Goal: Information Seeking & Learning: Compare options

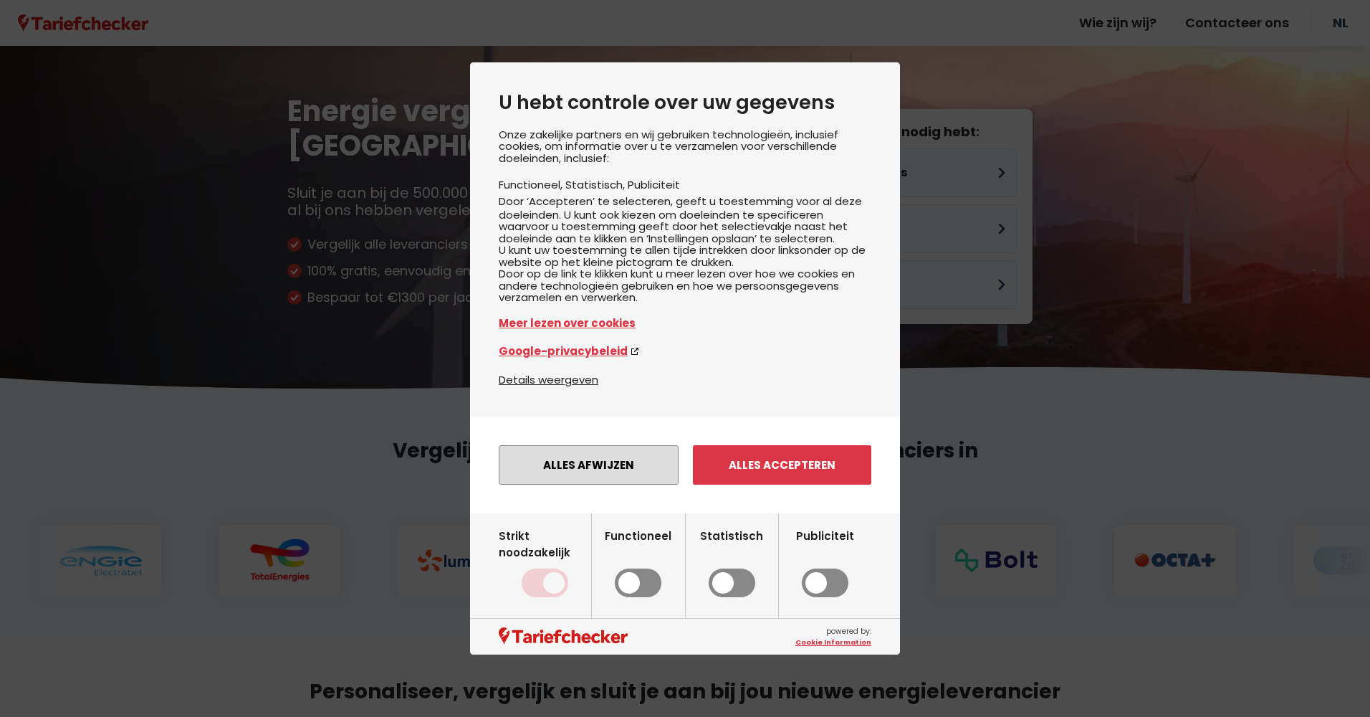
click at [574, 484] on button "Alles afwijzen" at bounding box center [589, 464] width 180 height 39
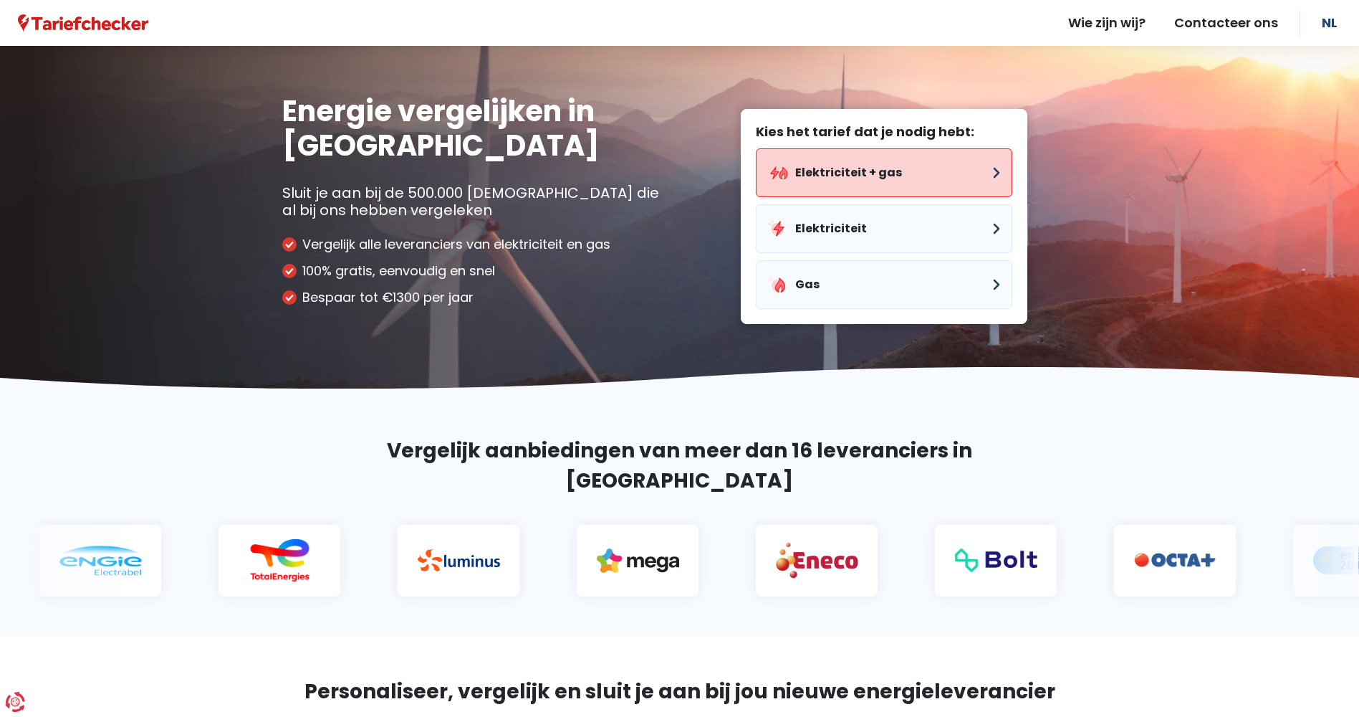
click at [873, 162] on button "Elektriciteit + gas" at bounding box center [884, 172] width 257 height 49
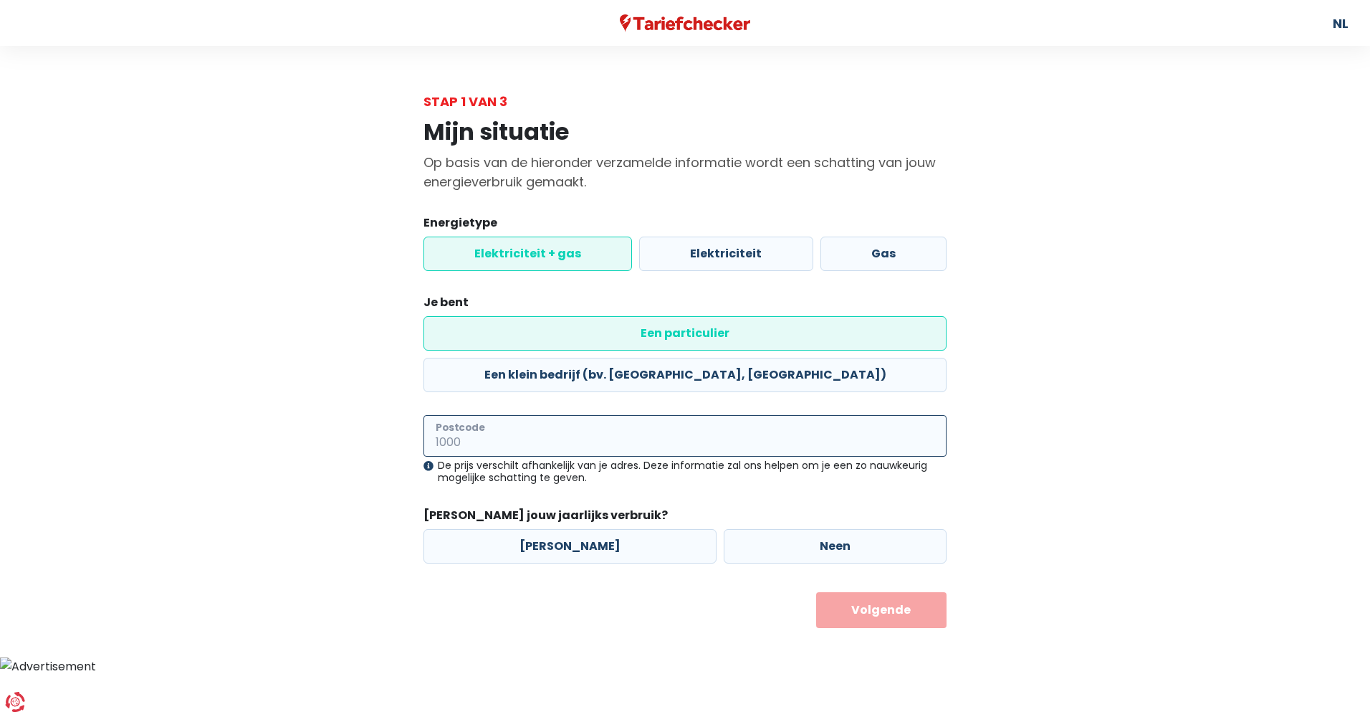
click at [578, 415] on input "Postcode" at bounding box center [685, 436] width 523 height 42
type input "9250"
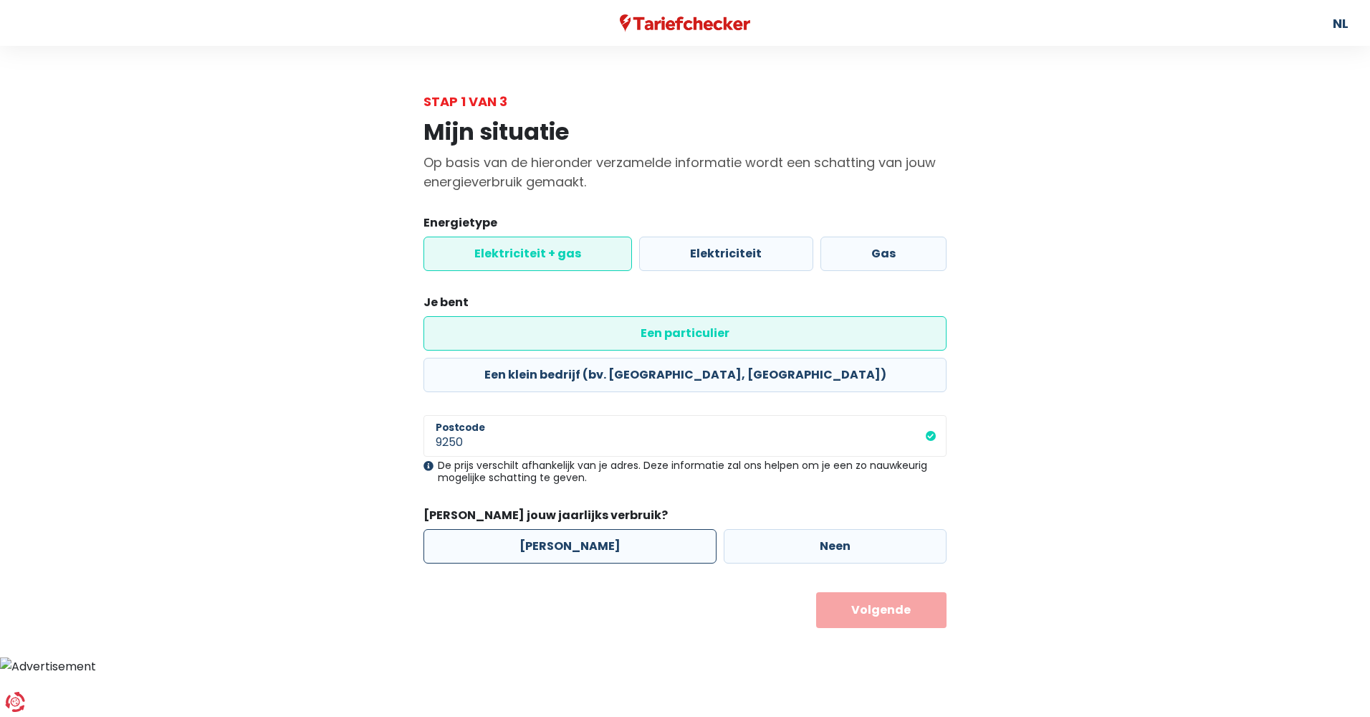
click at [543, 529] on label "[PERSON_NAME]" at bounding box center [570, 546] width 293 height 34
click at [543, 529] on input "[PERSON_NAME]" at bounding box center [570, 546] width 293 height 34
radio input "true"
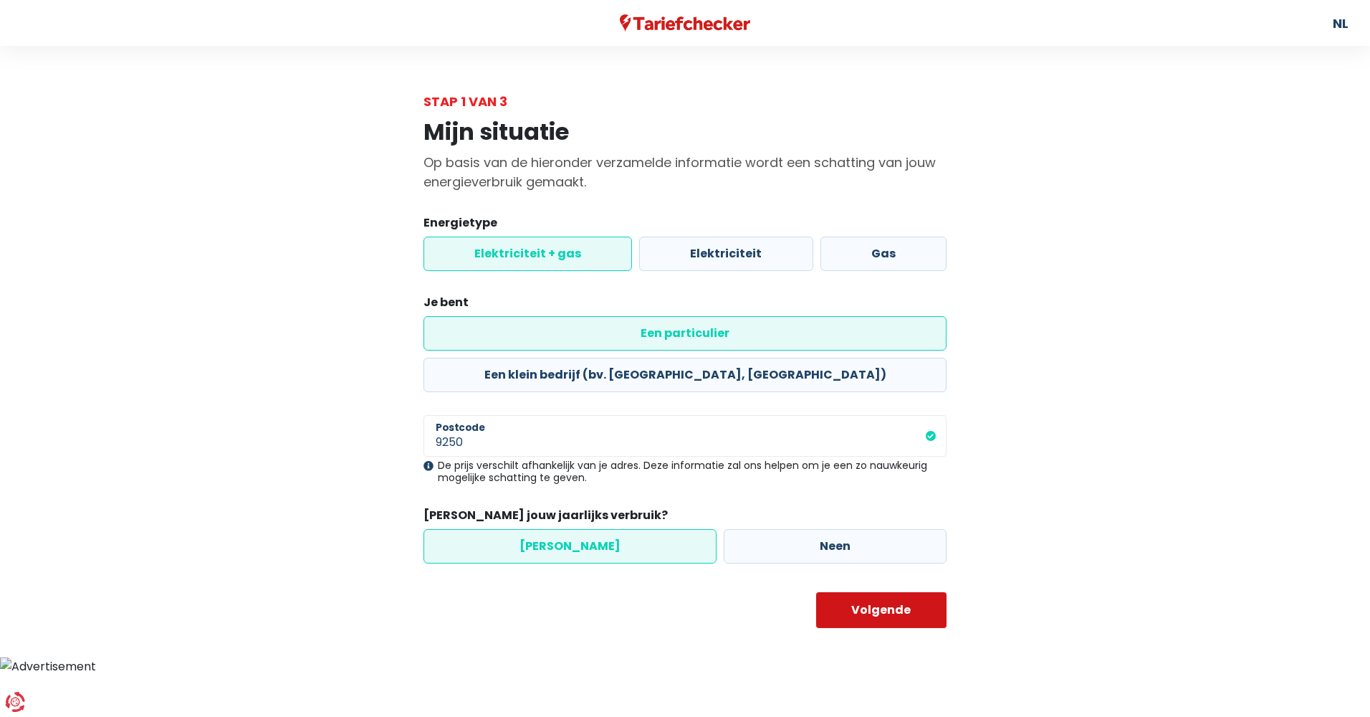
click at [866, 592] on button "Volgende" at bounding box center [881, 610] width 131 height 36
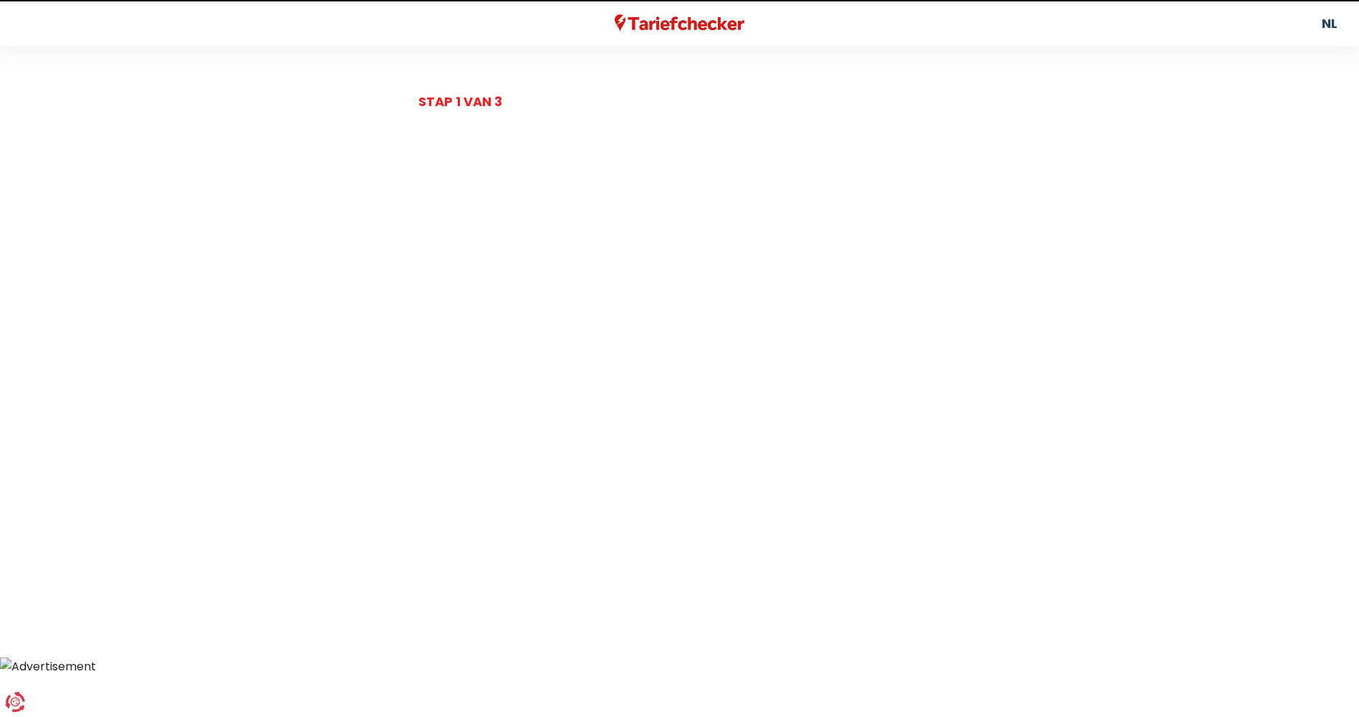
select select
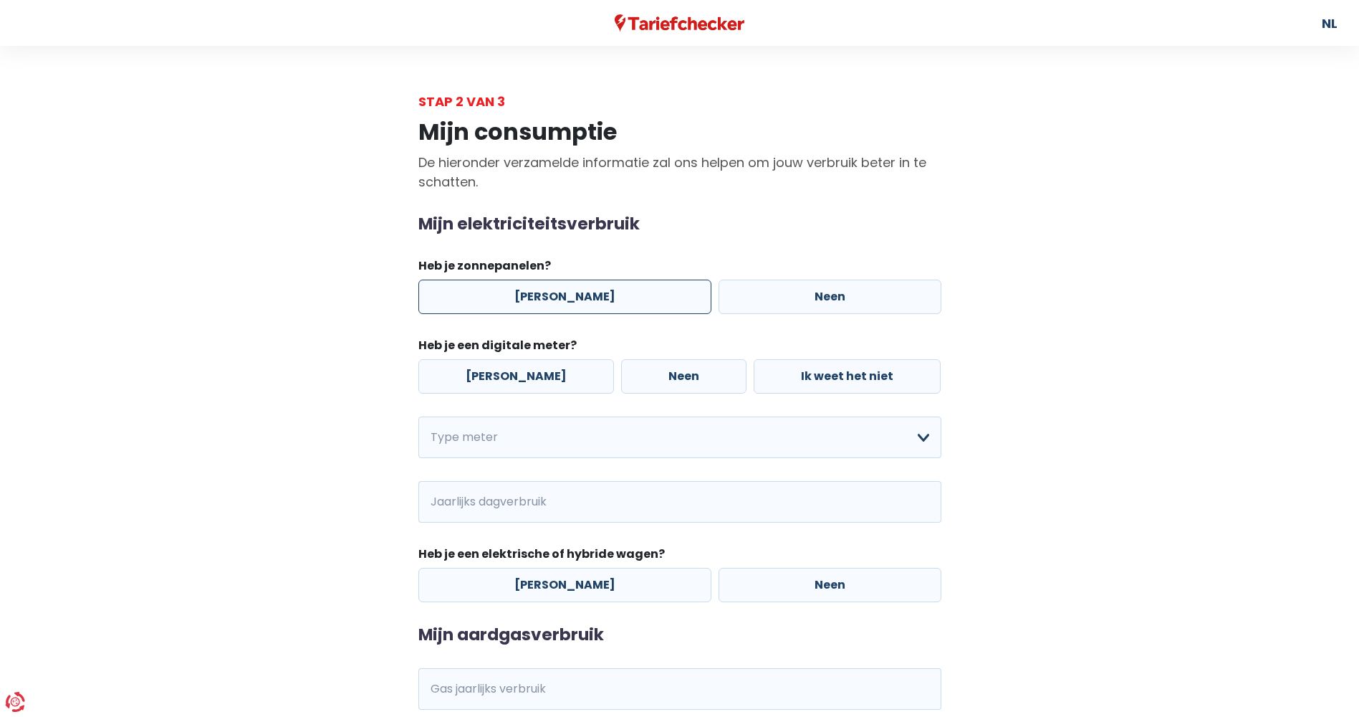
click at [530, 302] on label "[PERSON_NAME]" at bounding box center [565, 296] width 293 height 34
click at [530, 302] on input "[PERSON_NAME]" at bounding box center [565, 296] width 293 height 34
radio input "true"
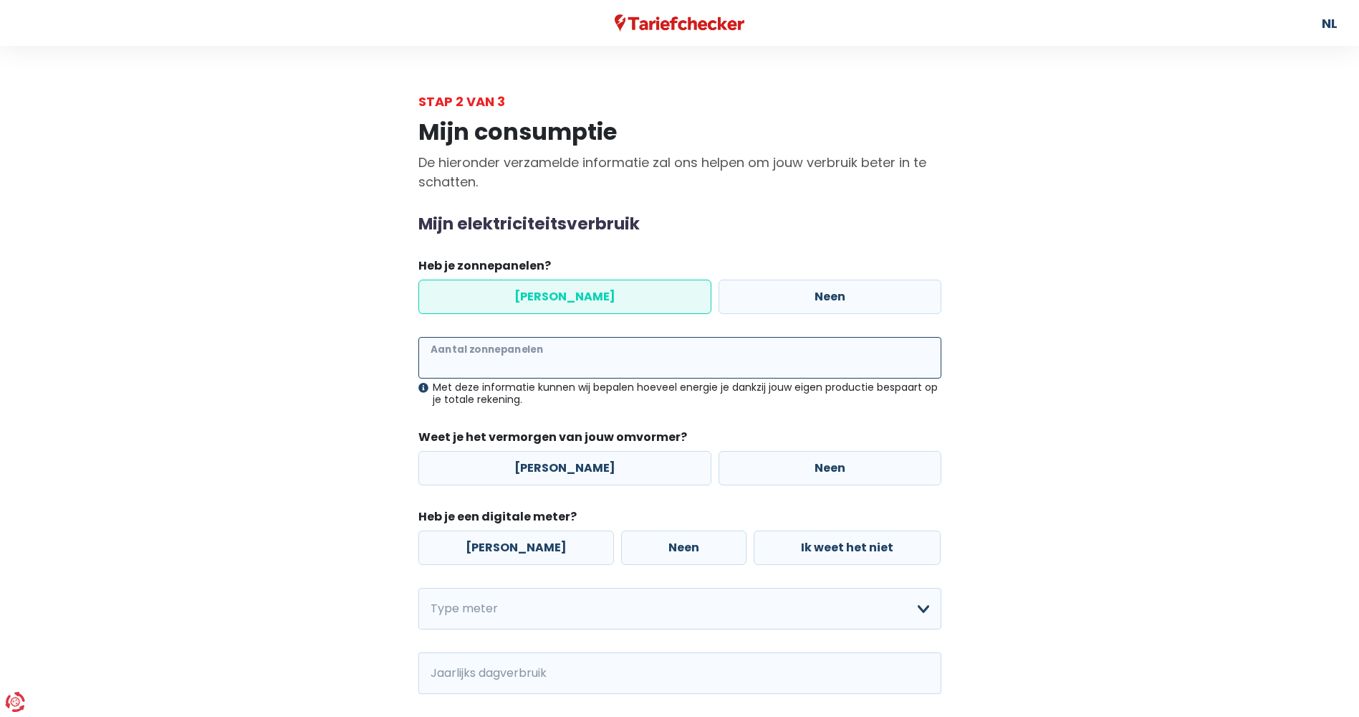
click at [520, 355] on input "Aantal zonnepanelen" at bounding box center [680, 358] width 523 height 42
type input "24"
click at [531, 464] on label "[PERSON_NAME]" at bounding box center [565, 468] width 293 height 34
click at [531, 464] on input "[PERSON_NAME]" at bounding box center [565, 468] width 293 height 34
radio input "true"
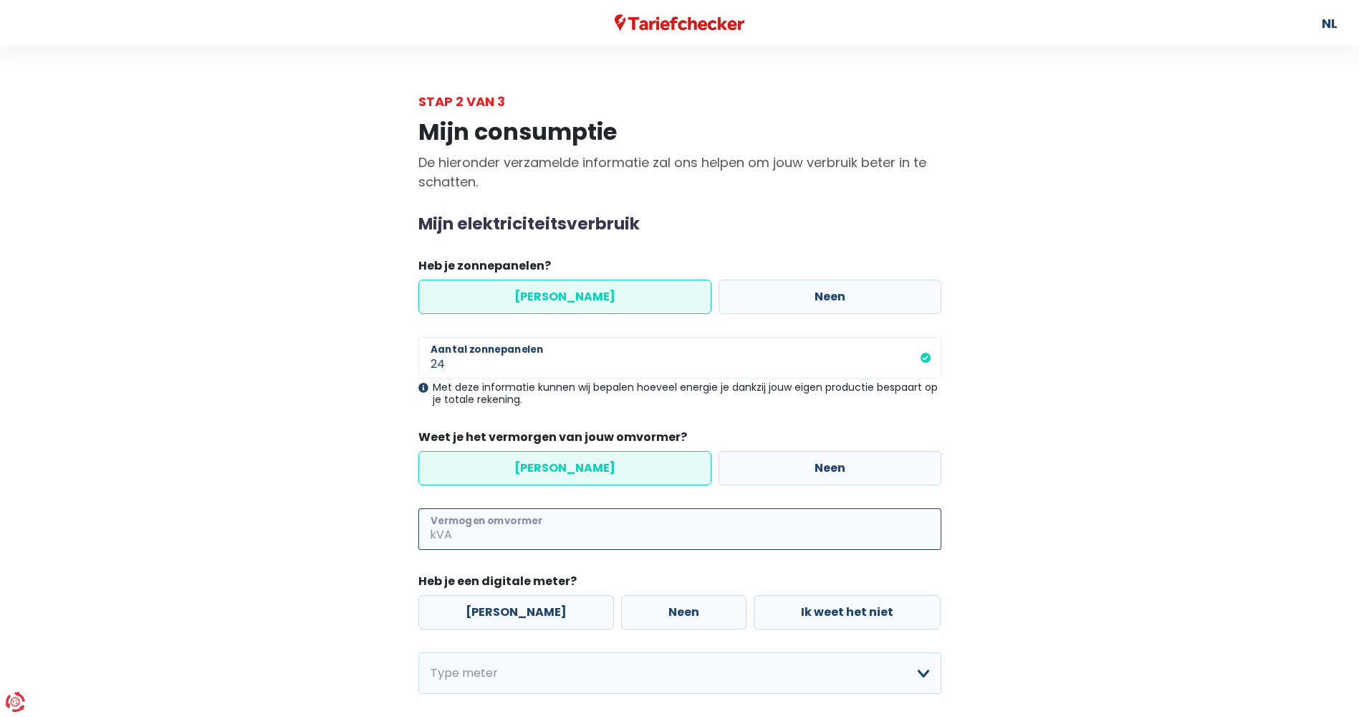
click at [580, 525] on input "Vermogen omvormer" at bounding box center [698, 529] width 487 height 42
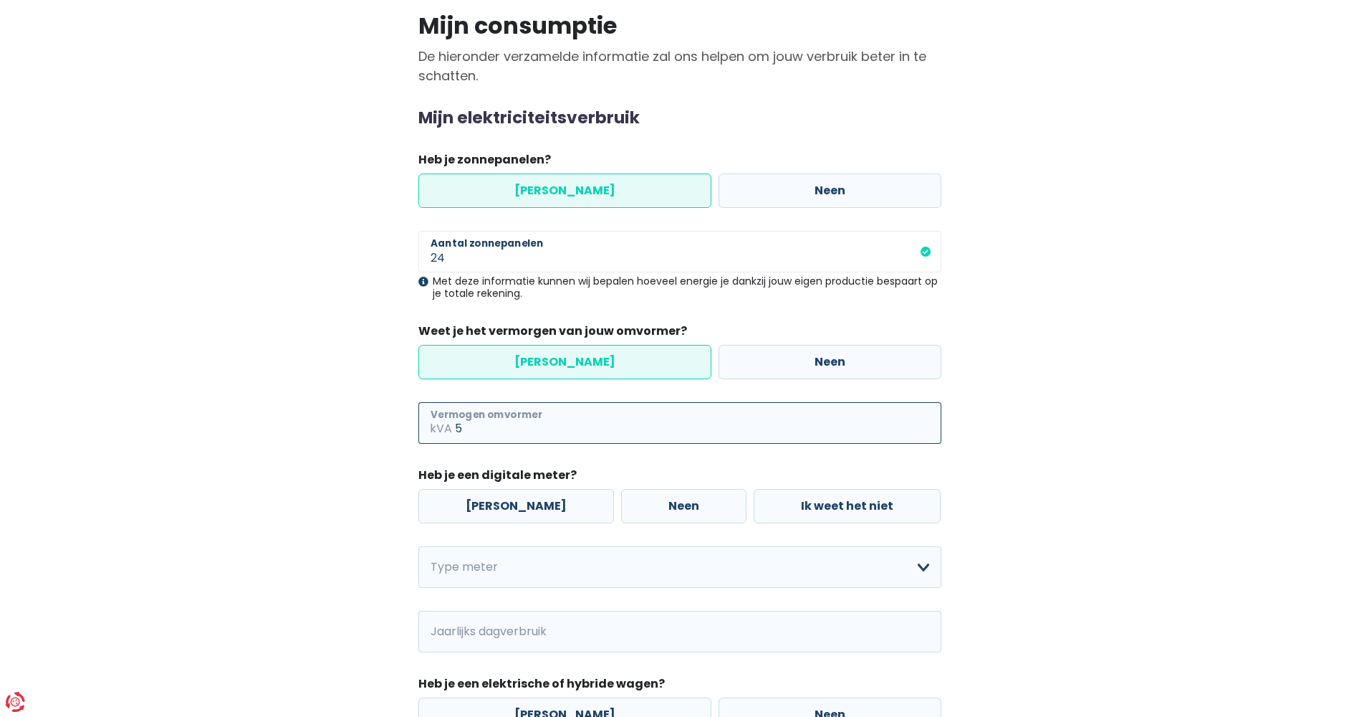
scroll to position [143, 0]
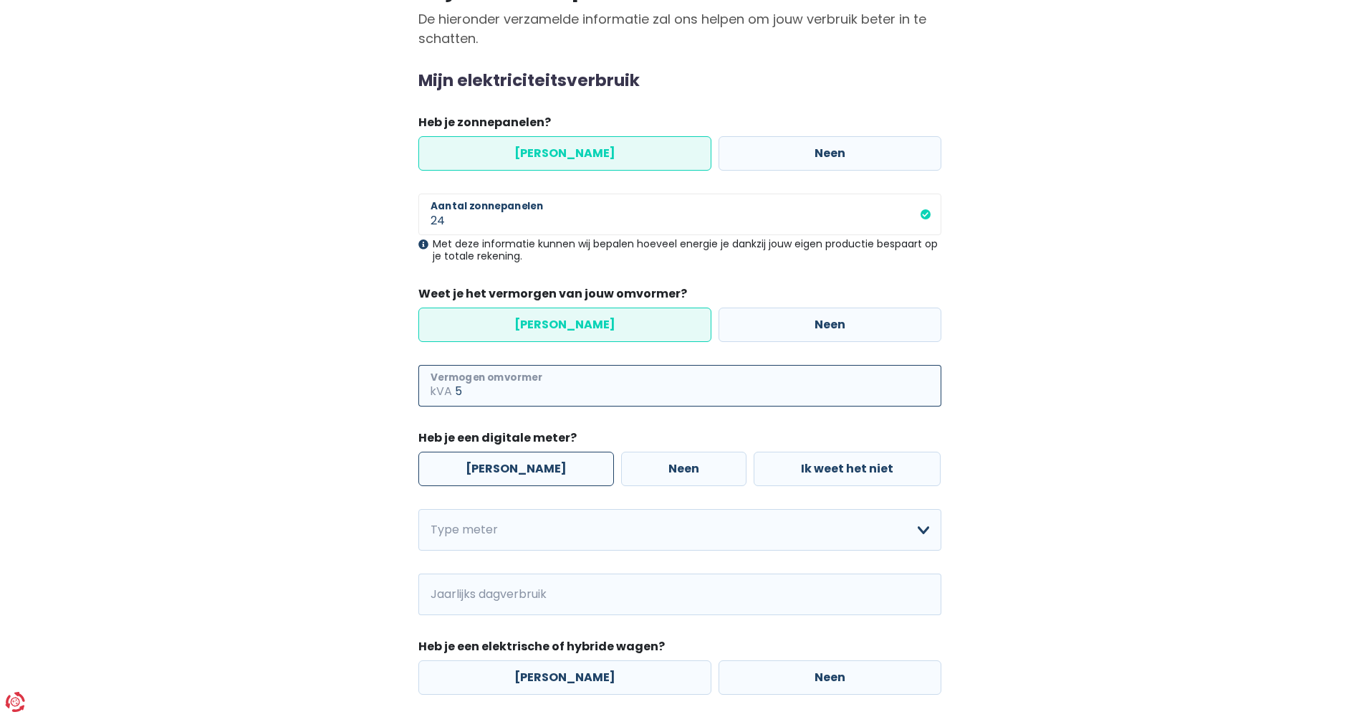
type input "5"
click at [486, 477] on label "[PERSON_NAME]" at bounding box center [517, 468] width 196 height 34
click at [486, 477] on input "[PERSON_NAME]" at bounding box center [517, 468] width 196 height 34
radio input "true"
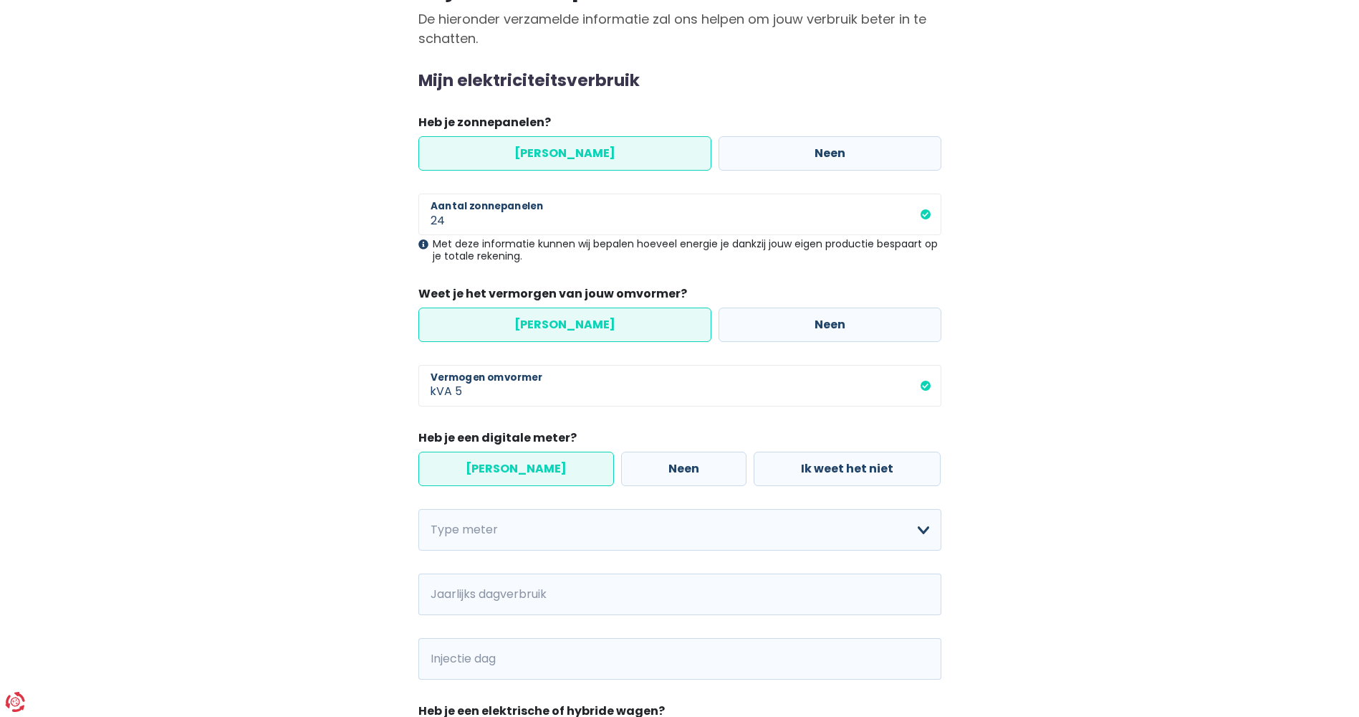
scroll to position [215, 0]
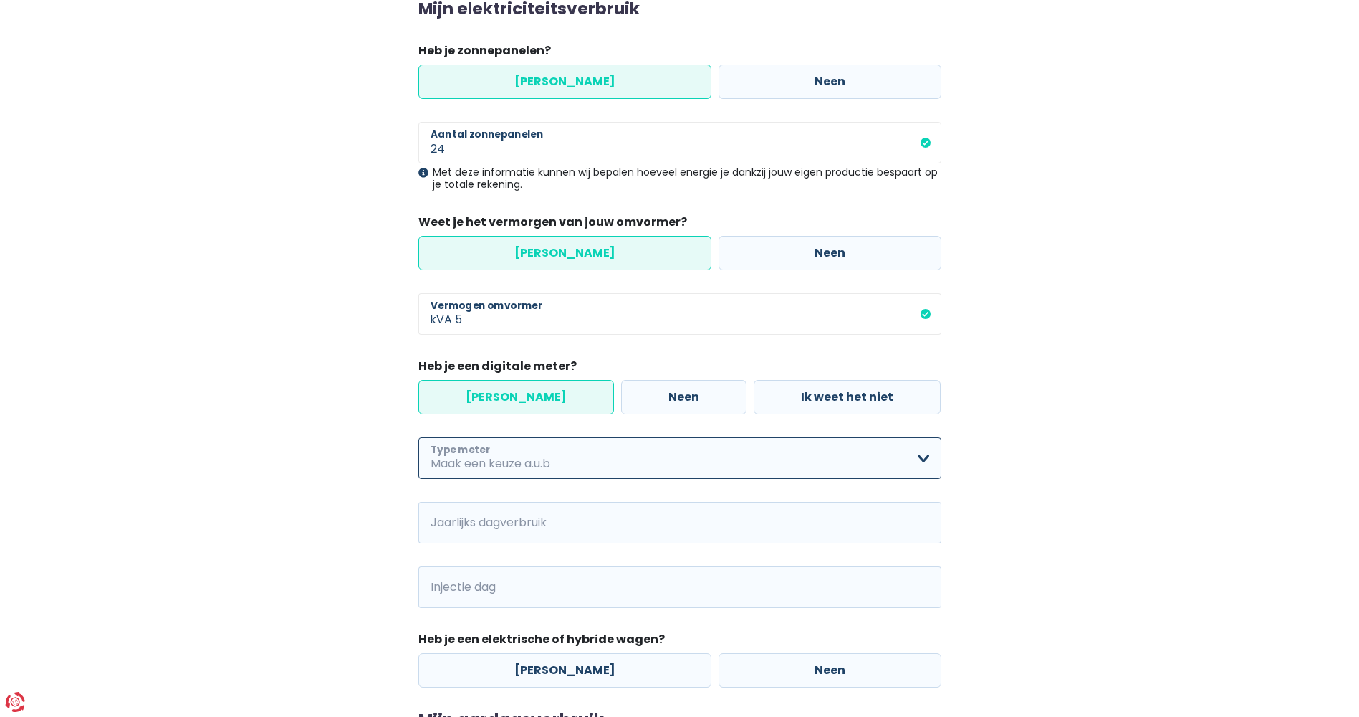
click at [693, 459] on select "Enkelvoudig Tweevoudig Enkelvoudig + uitsluitend nachttarief Tweevoudig + uitsl…" at bounding box center [680, 458] width 523 height 42
select select "day_single_rate"
click at [419, 437] on select "Enkelvoudig Tweevoudig Enkelvoudig + uitsluitend nachttarief Tweevoudig + uitsl…" at bounding box center [680, 458] width 523 height 42
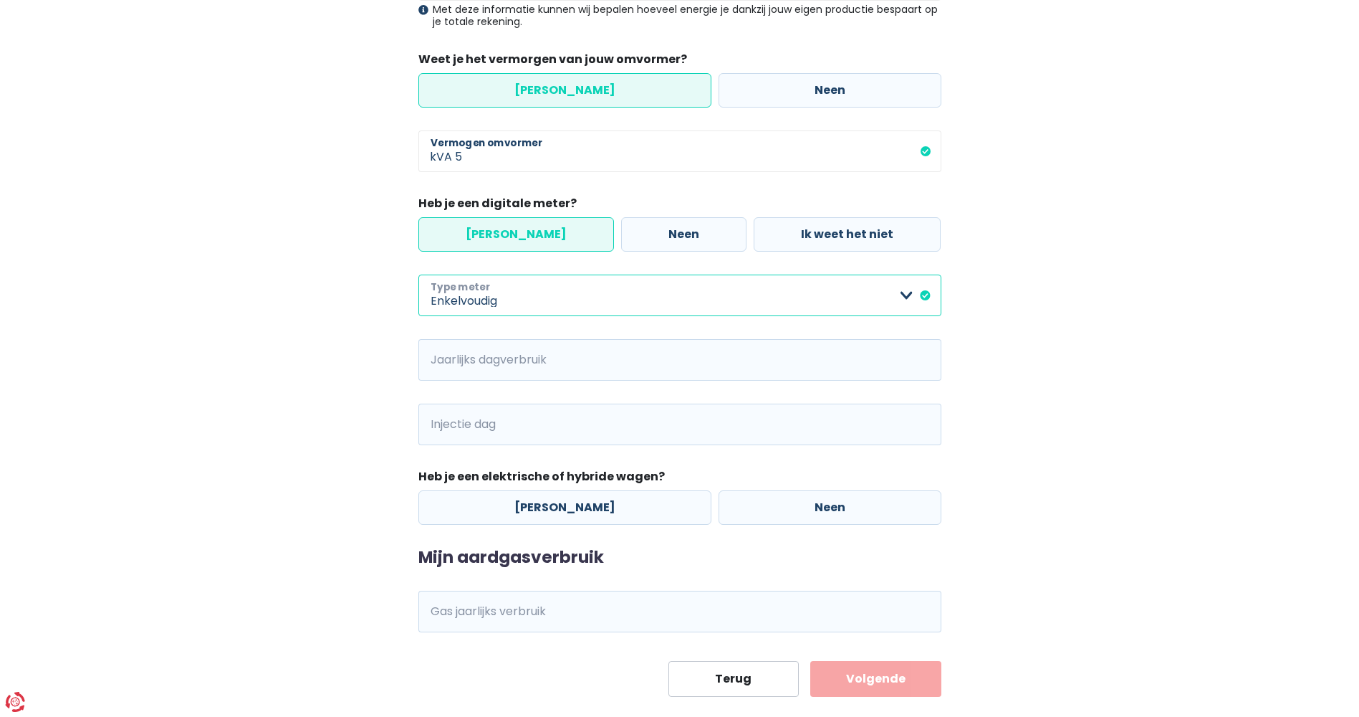
scroll to position [404, 0]
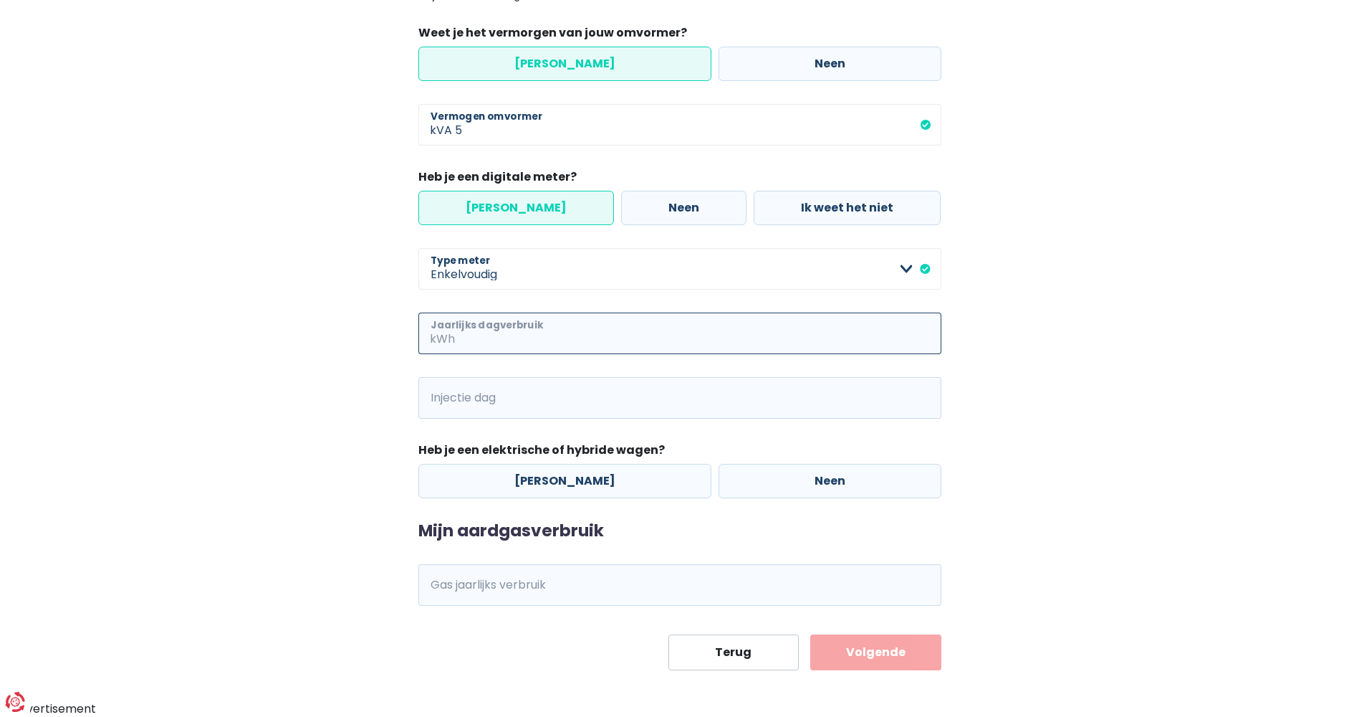
click at [605, 341] on input "Jaarlijks dagverbruik" at bounding box center [700, 333] width 484 height 42
type input "4242"
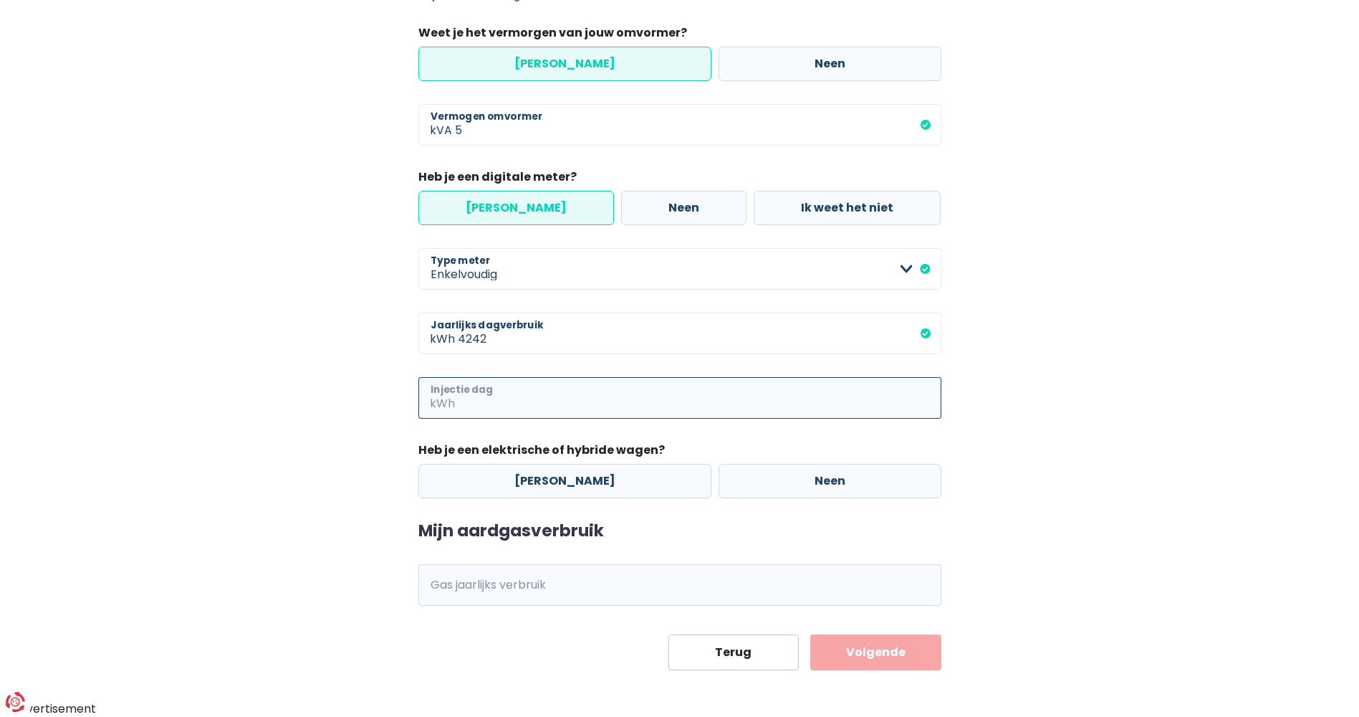
click at [487, 394] on input "Injectie dag" at bounding box center [700, 398] width 484 height 42
type input "3171"
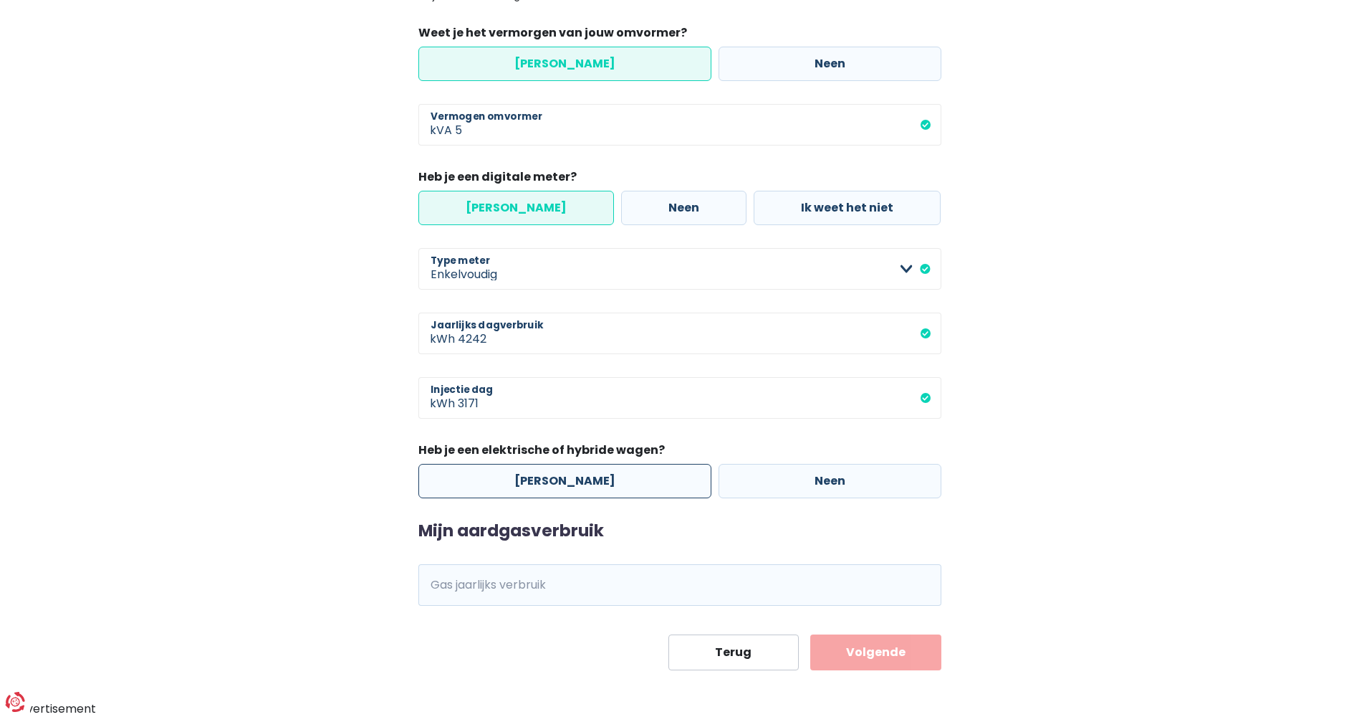
click at [562, 479] on label "[PERSON_NAME]" at bounding box center [565, 481] width 293 height 34
click at [562, 479] on input "[PERSON_NAME]" at bounding box center [565, 481] width 293 height 34
radio input "true"
click at [575, 581] on input "Gas jaarlijks verbruik" at bounding box center [700, 585] width 484 height 42
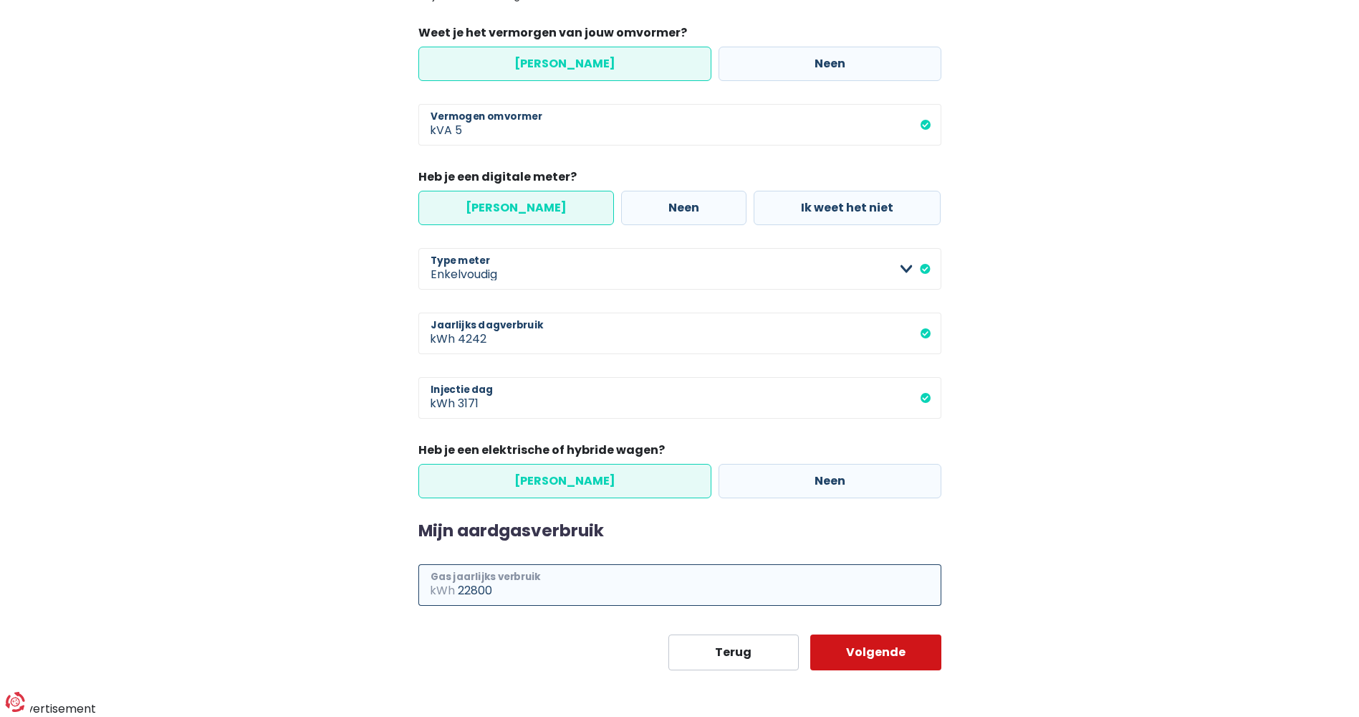
type input "22800"
click at [851, 654] on button "Volgende" at bounding box center [876, 652] width 131 height 36
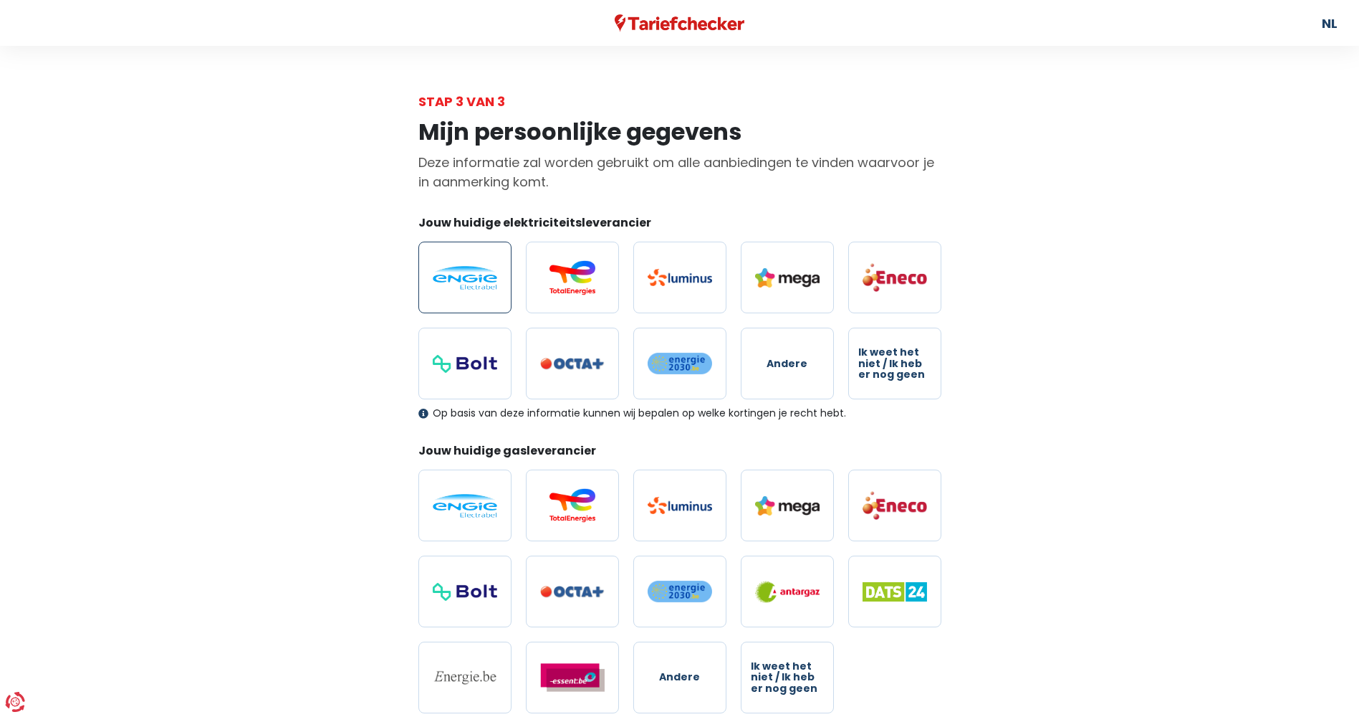
click at [456, 287] on img at bounding box center [465, 278] width 64 height 24
click at [456, 287] on input "radio" at bounding box center [465, 278] width 93 height 72
radio input "true"
click at [447, 502] on img at bounding box center [465, 506] width 64 height 24
click at [447, 502] on input "radio" at bounding box center [465, 505] width 93 height 72
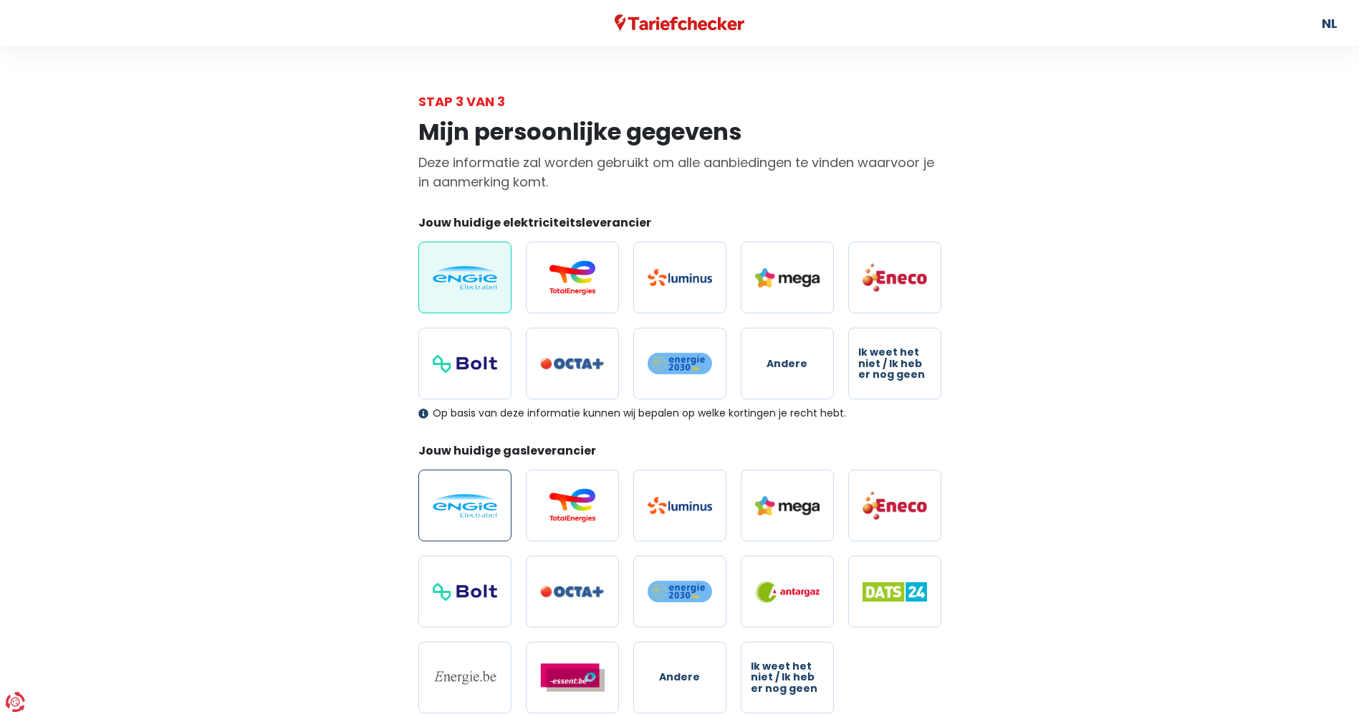
radio input "true"
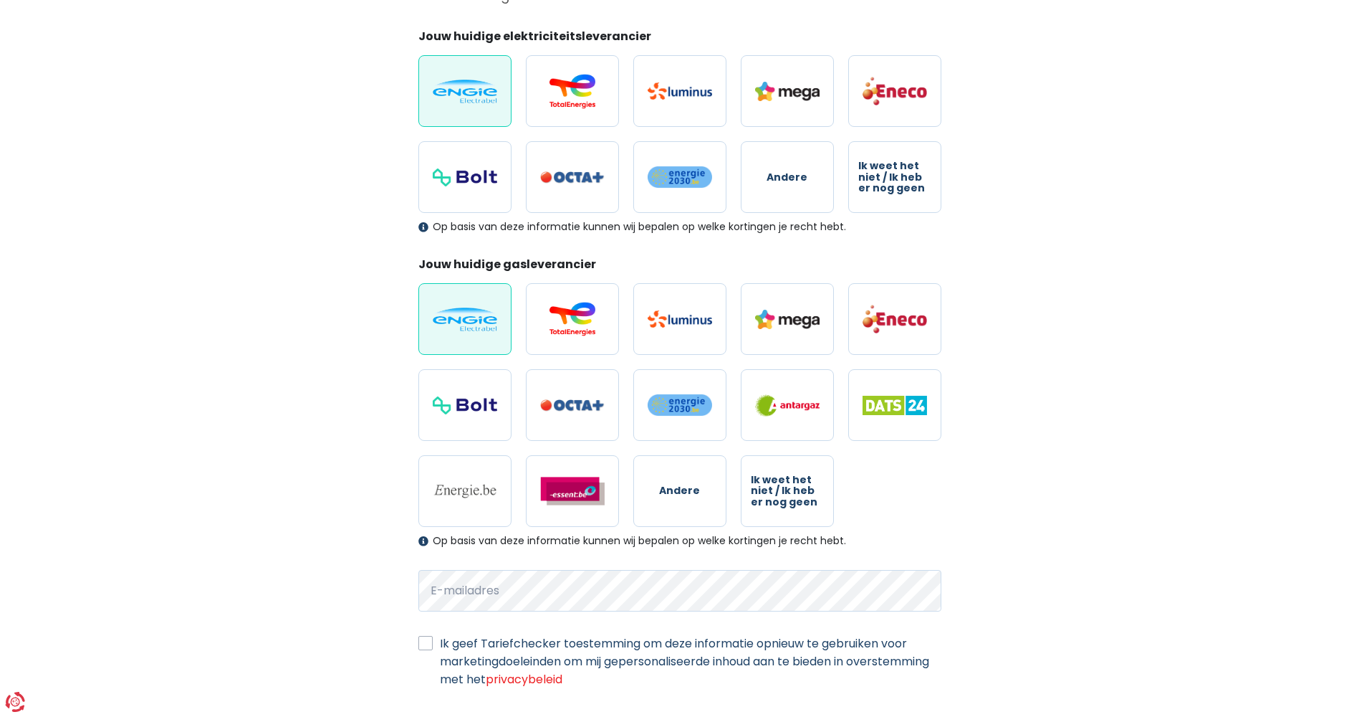
scroll to position [269, 0]
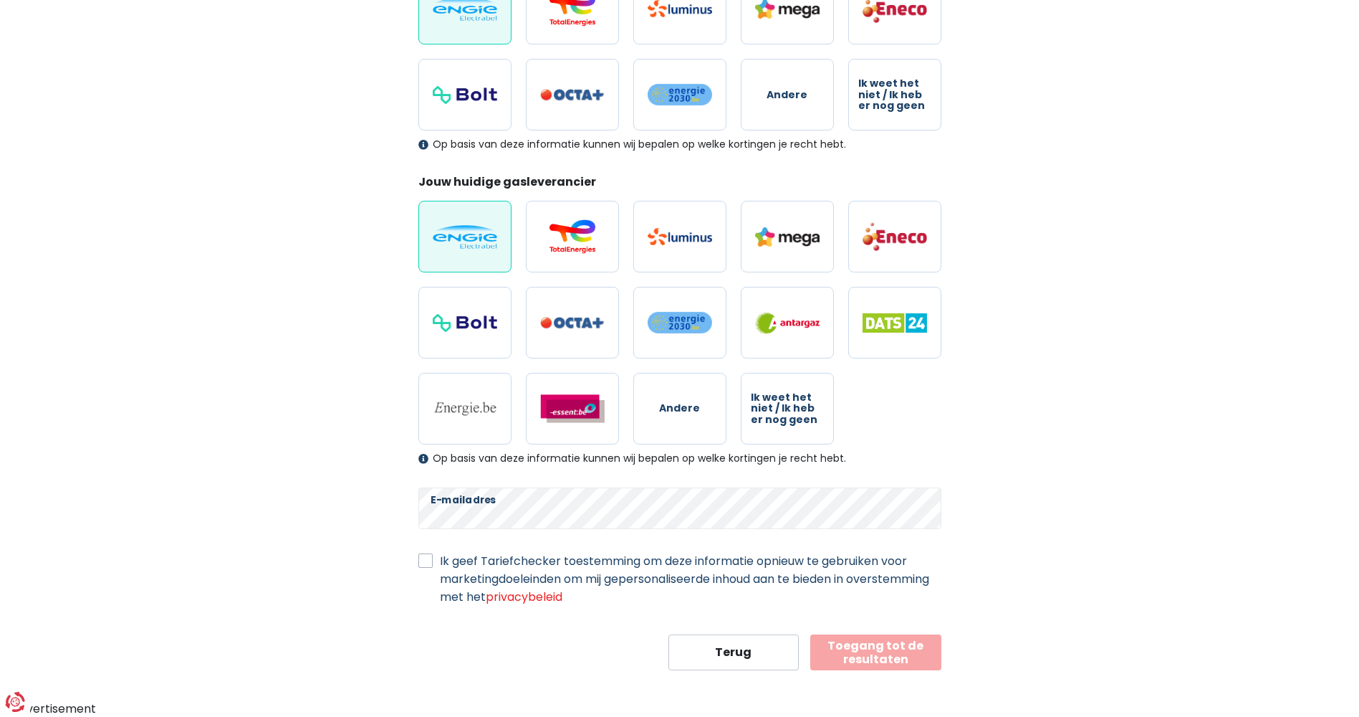
click at [881, 650] on button "Toegang tot de resultaten" at bounding box center [876, 652] width 131 height 36
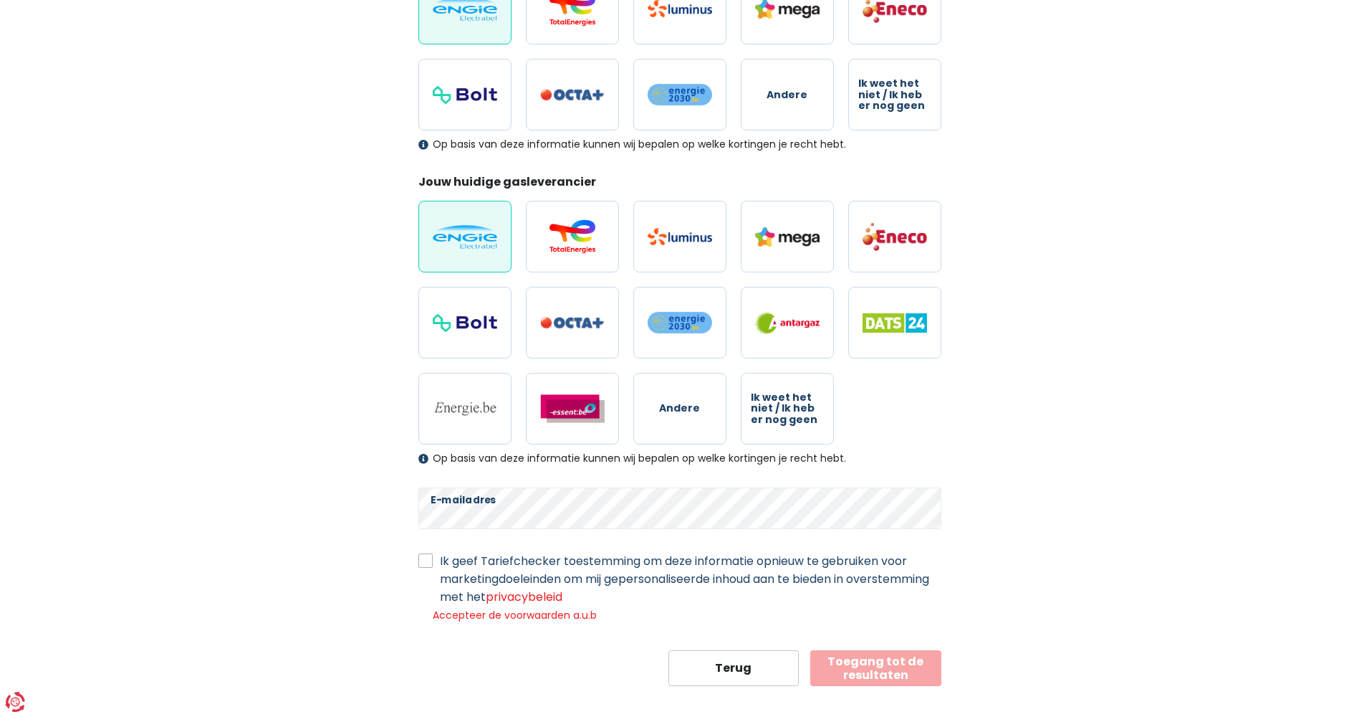
scroll to position [284, 0]
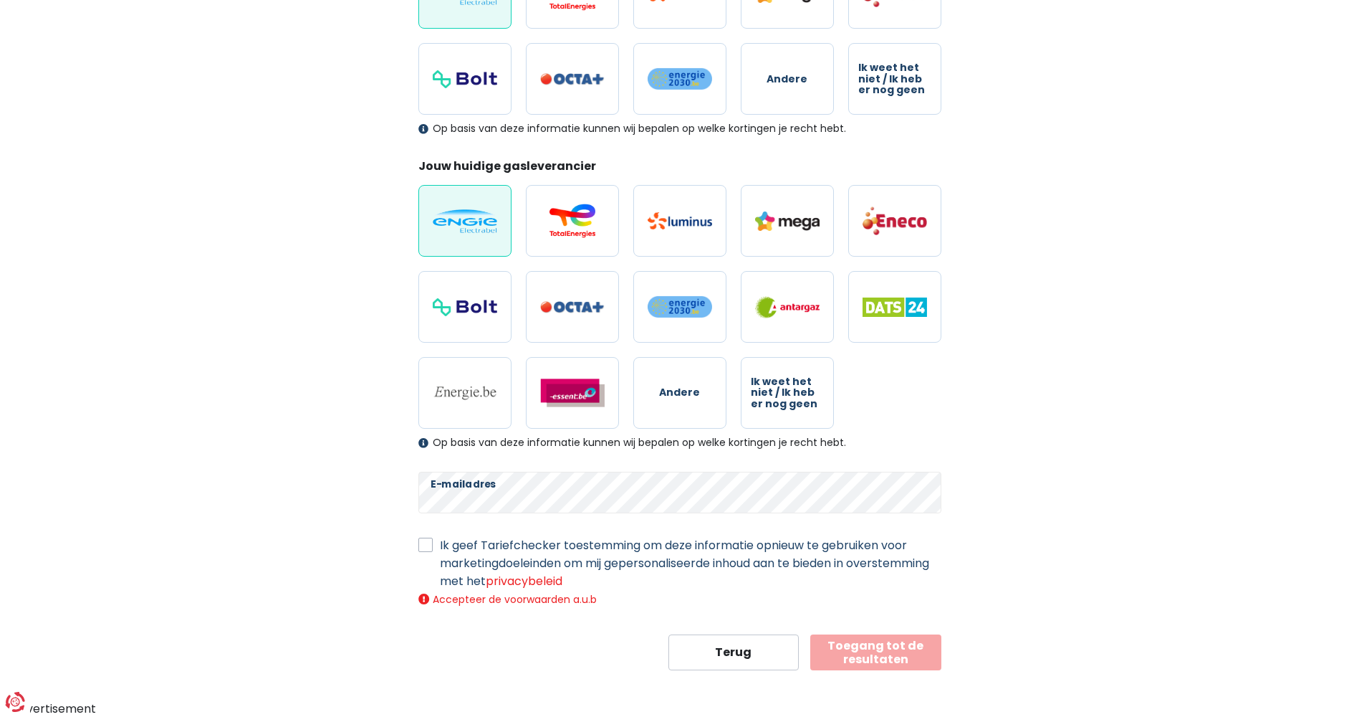
click at [440, 544] on label "Ik geef Tariefchecker toestemming om deze informatie opnieuw te gebruiken voor …" at bounding box center [691, 563] width 502 height 54
click at [424, 544] on input "Ik geef Tariefchecker toestemming om deze informatie opnieuw te gebruiken voor …" at bounding box center [426, 543] width 14 height 14
checkbox input "true"
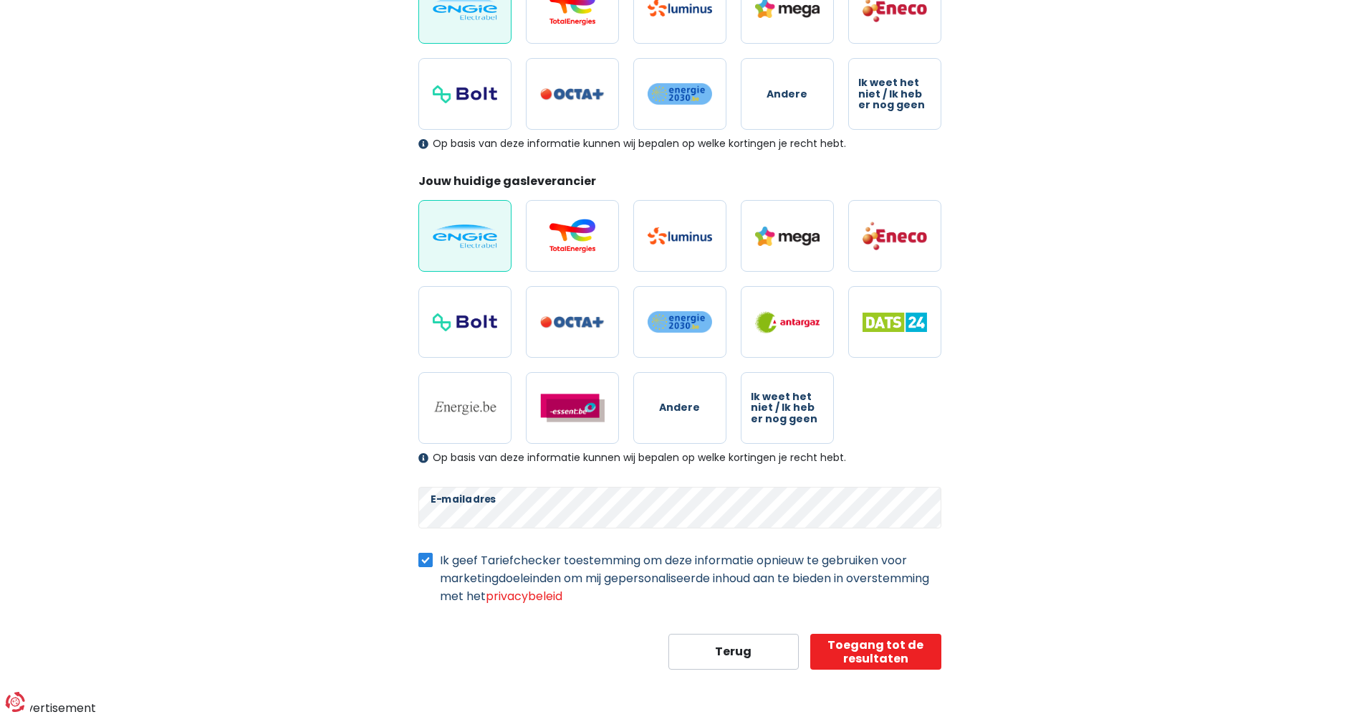
scroll to position [269, 0]
click at [853, 646] on button "Toegang tot de resultaten" at bounding box center [876, 652] width 131 height 36
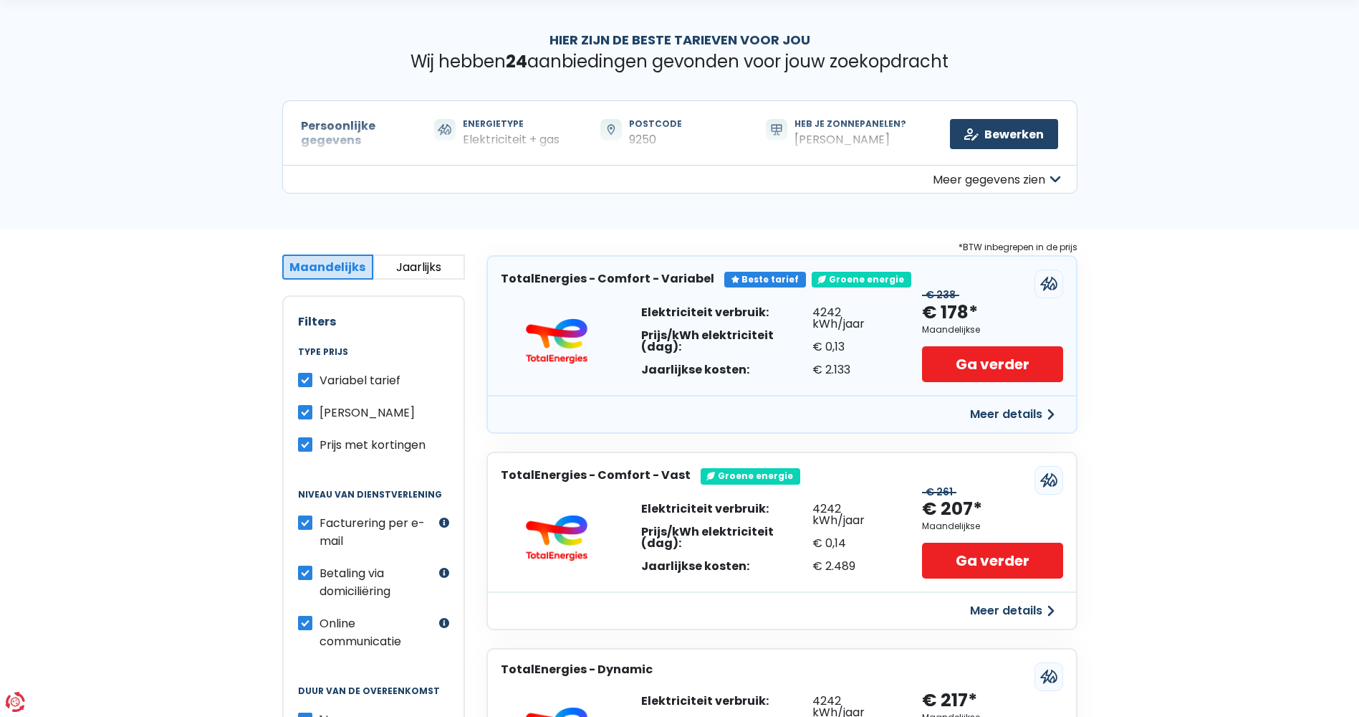
scroll to position [72, 0]
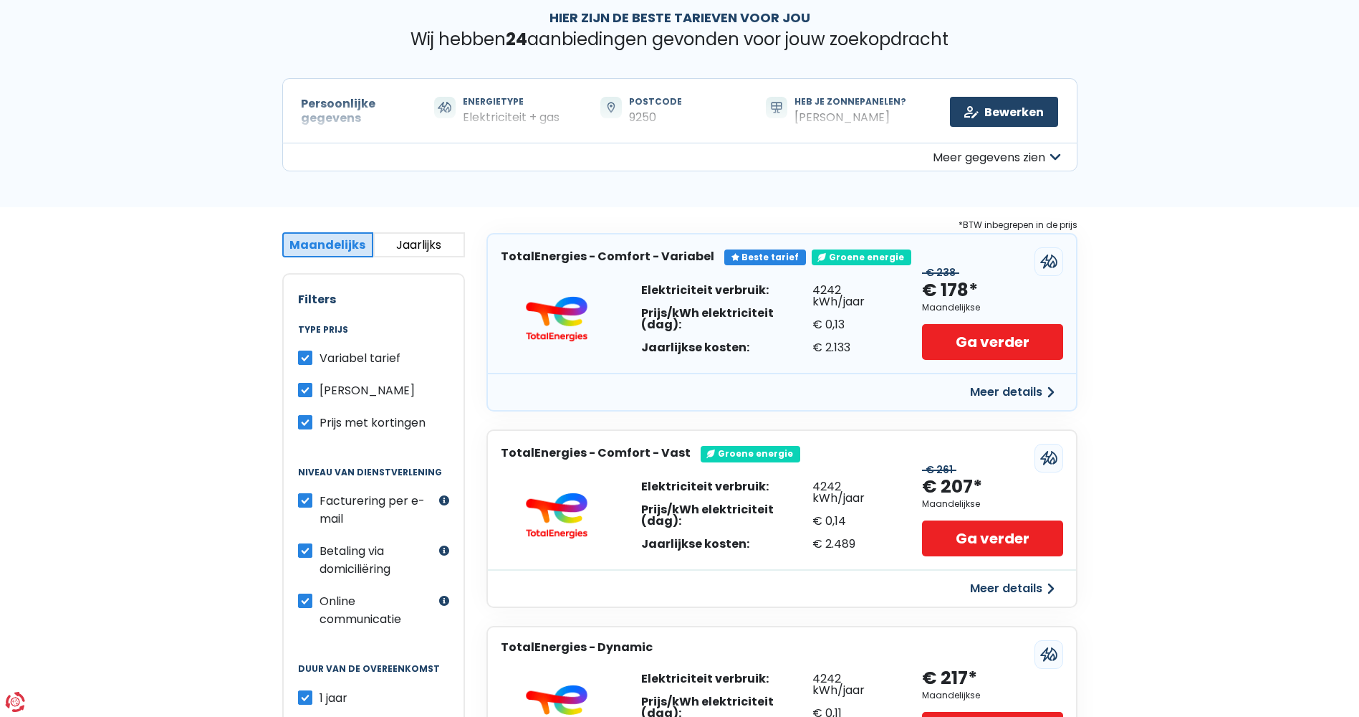
click at [320, 388] on label "[PERSON_NAME]" at bounding box center [367, 390] width 95 height 18
click at [306, 388] on input "[PERSON_NAME]" at bounding box center [305, 388] width 14 height 14
checkbox input "false"
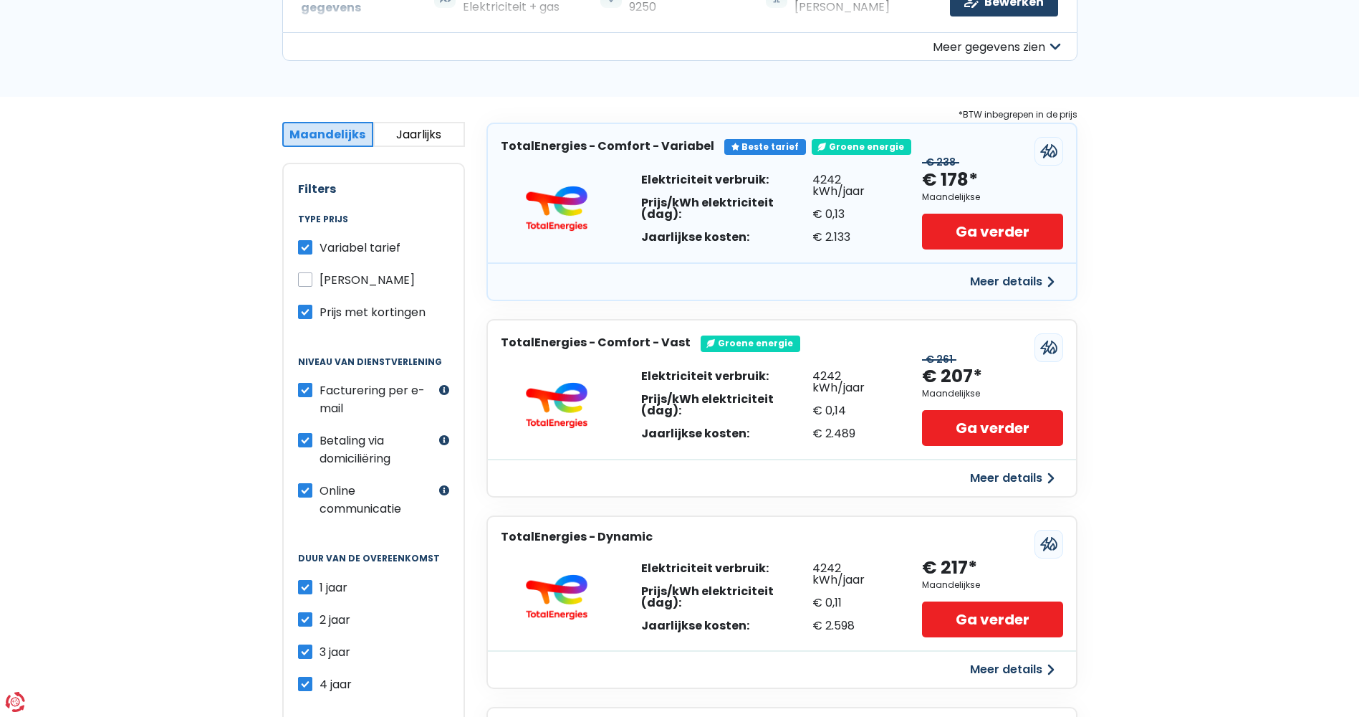
scroll to position [215, 0]
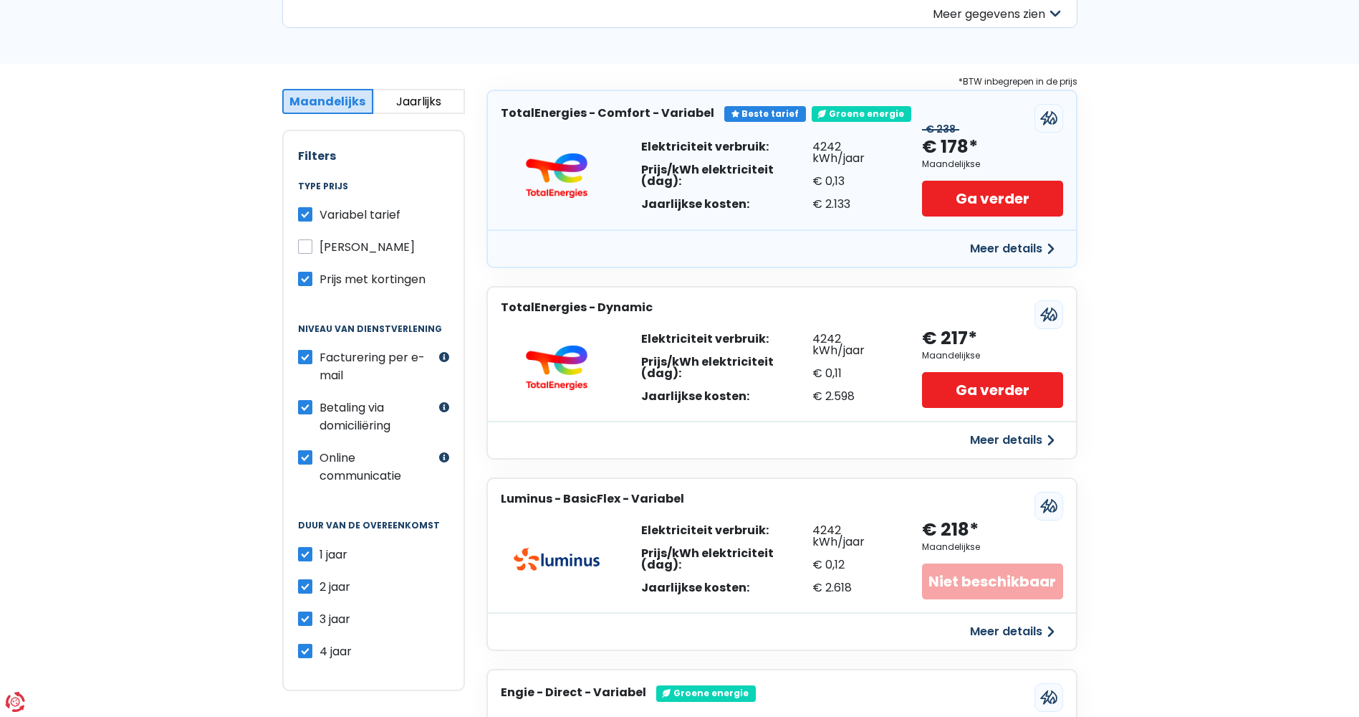
click at [320, 406] on label "Betaling via domiciliëring" at bounding box center [378, 416] width 116 height 36
click at [304, 406] on input "Betaling via domiciliëring" at bounding box center [305, 405] width 14 height 14
checkbox input "false"
click at [320, 589] on label "2 jaar" at bounding box center [335, 587] width 31 height 18
click at [305, 589] on input "2 jaar" at bounding box center [305, 585] width 14 height 14
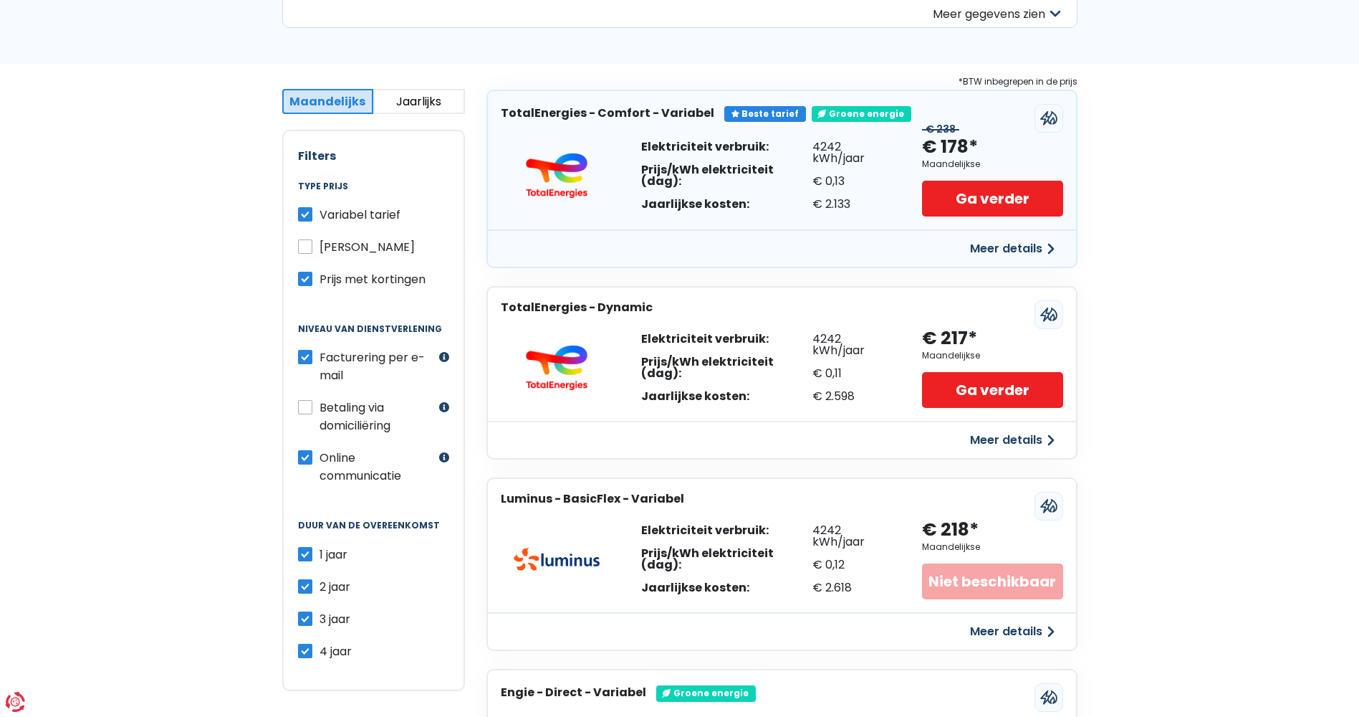
checkbox input "false"
click at [320, 616] on label "3 jaar" at bounding box center [335, 619] width 31 height 18
click at [304, 616] on input "3 jaar" at bounding box center [305, 617] width 14 height 14
checkbox input "false"
click at [320, 651] on label "4 jaar" at bounding box center [336, 651] width 32 height 18
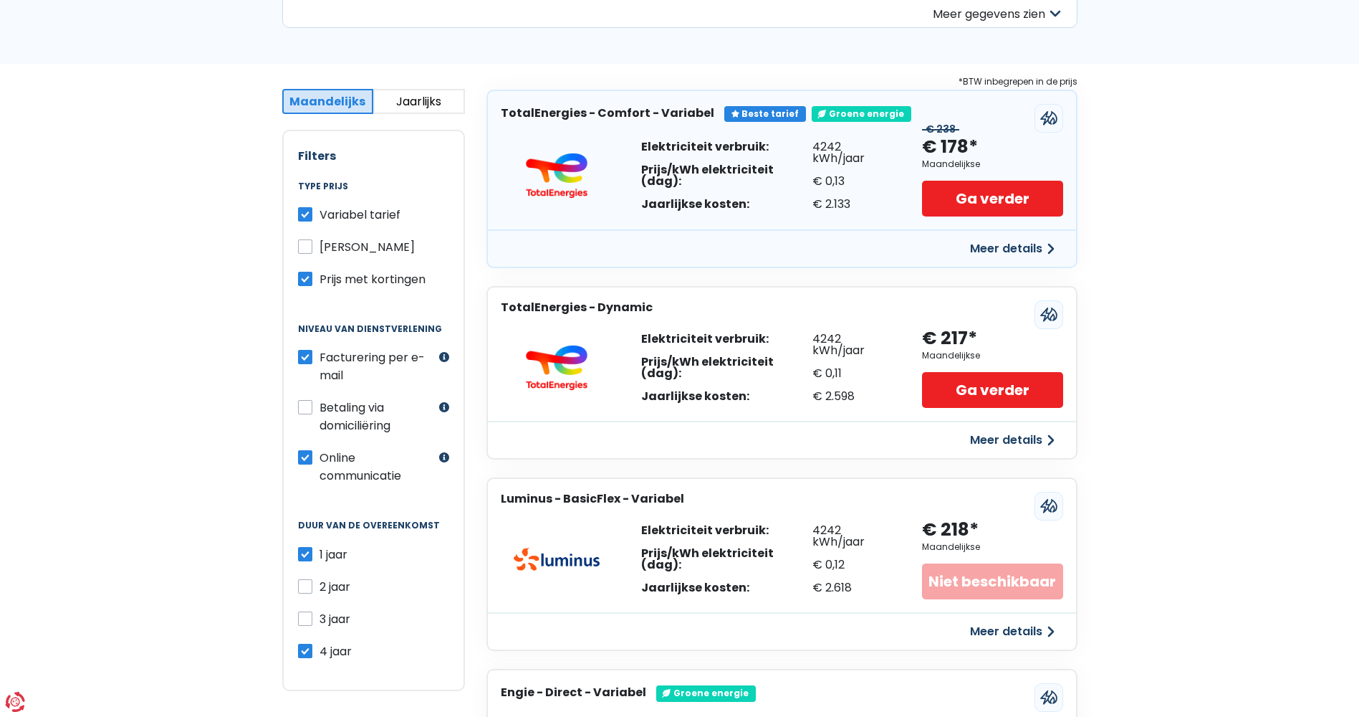
click at [306, 651] on input "4 jaar" at bounding box center [305, 649] width 14 height 14
checkbox input "false"
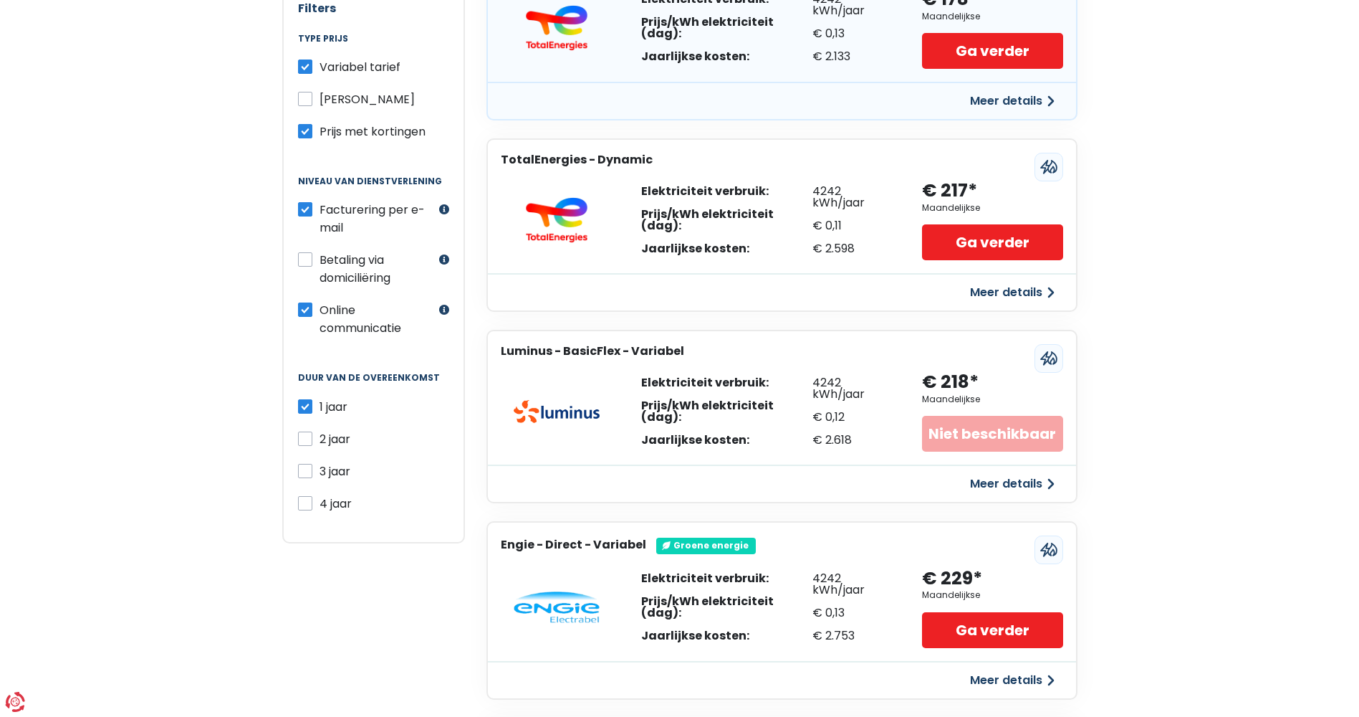
scroll to position [176, 0]
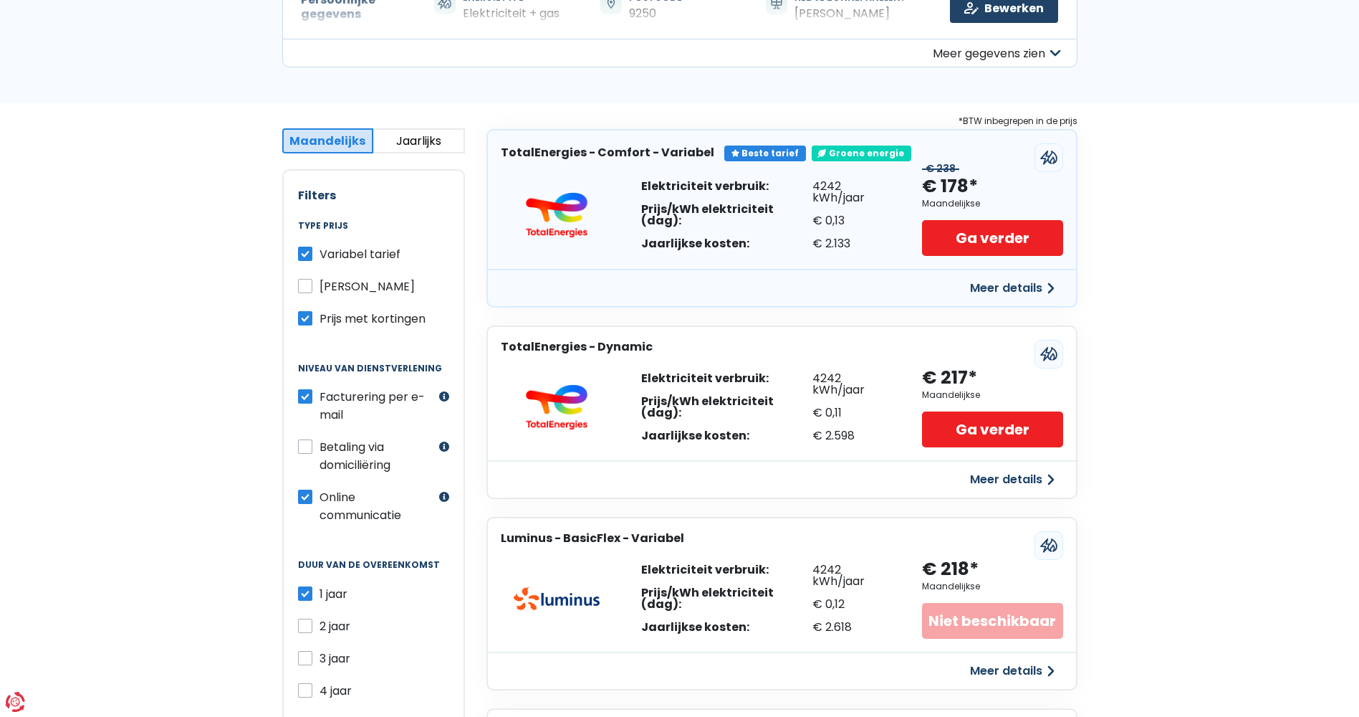
click at [399, 142] on button "Jaarlijks" at bounding box center [419, 140] width 92 height 25
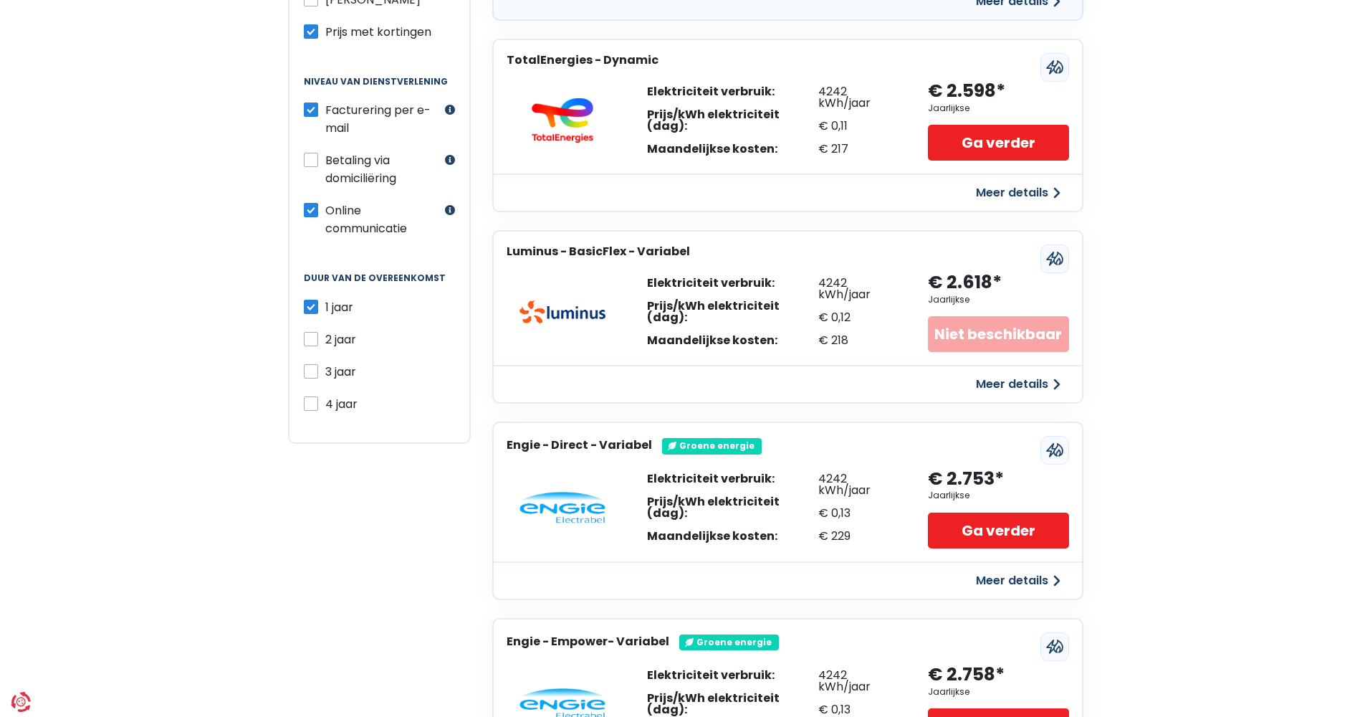
scroll to position [247, 0]
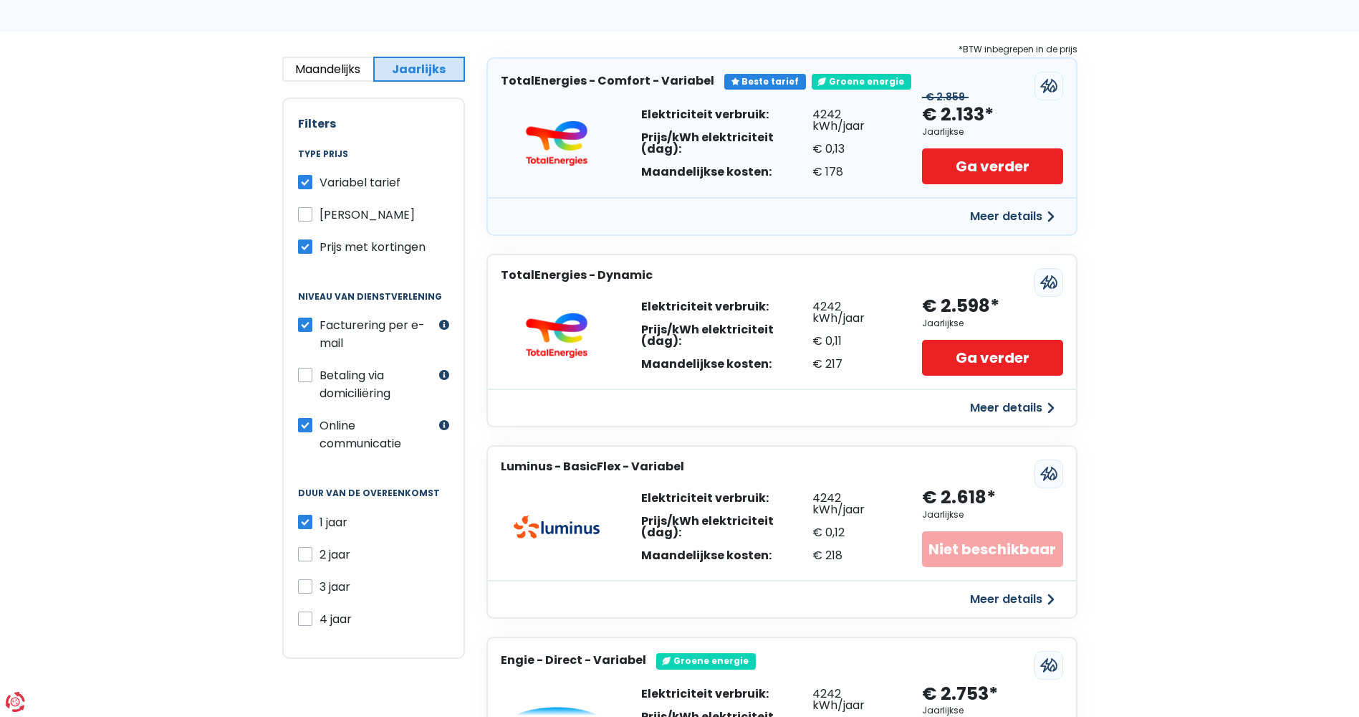
click at [982, 219] on button "Meer details" at bounding box center [1013, 217] width 102 height 26
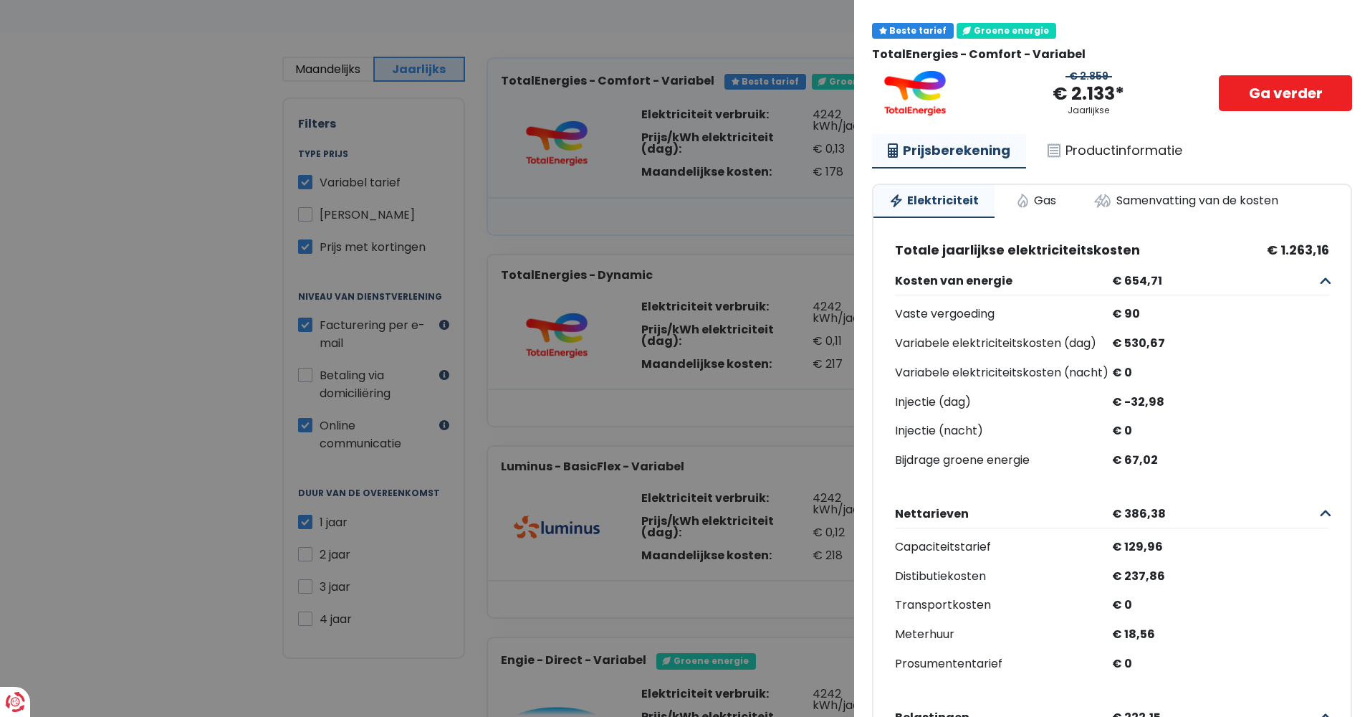
scroll to position [0, 0]
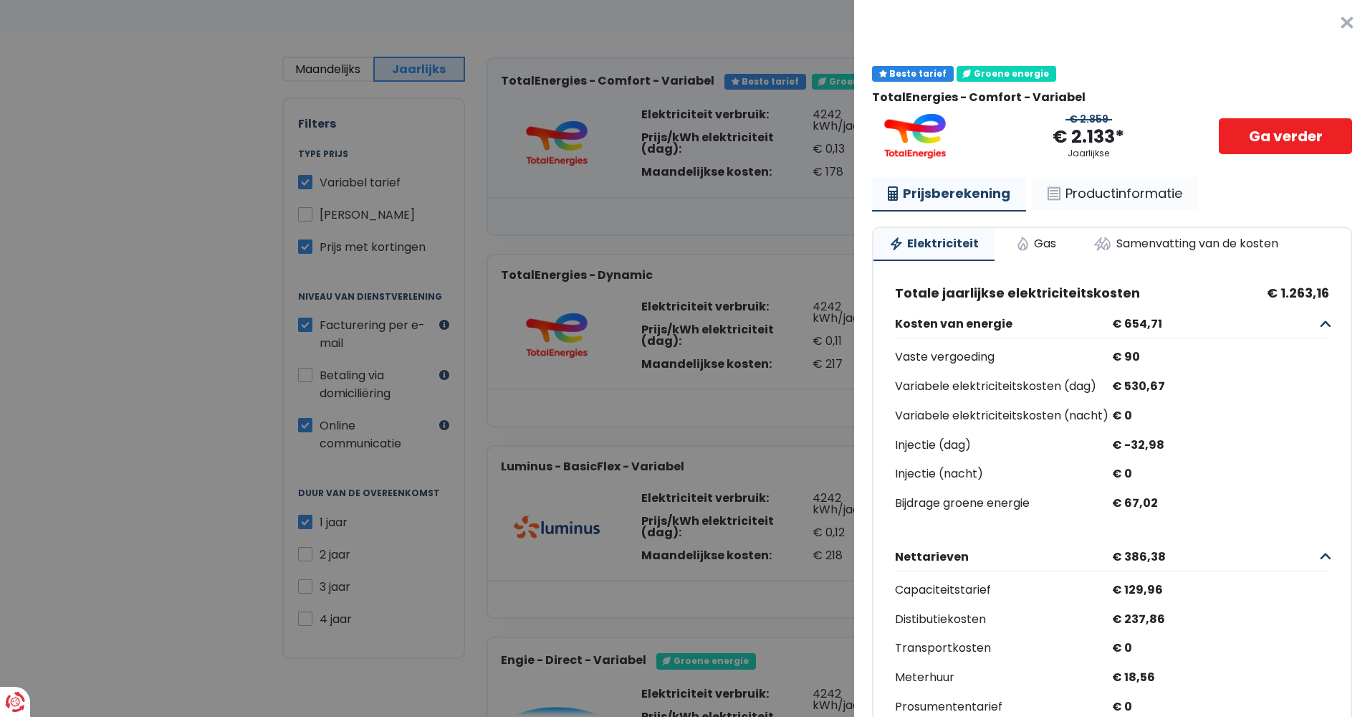
click at [1089, 185] on link "Productinformatie" at bounding box center [1115, 193] width 166 height 33
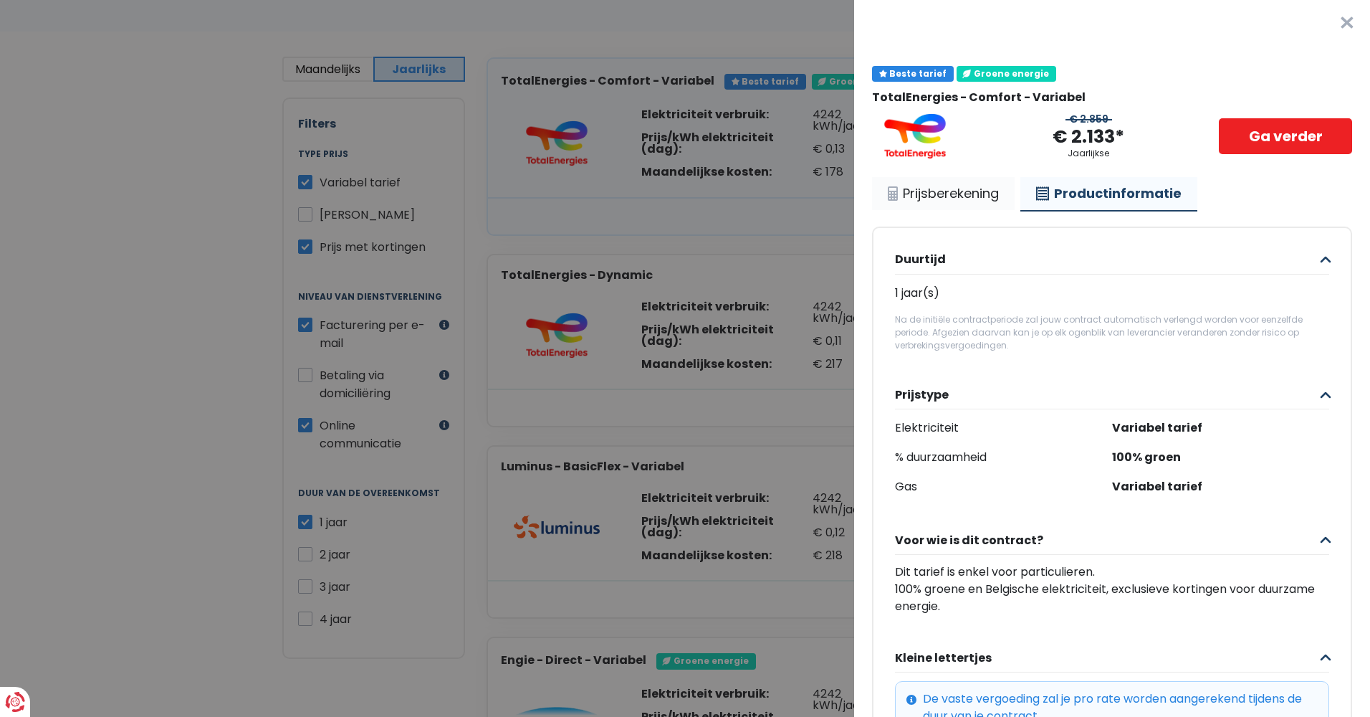
click at [960, 200] on link "Prijsberekening" at bounding box center [943, 193] width 143 height 33
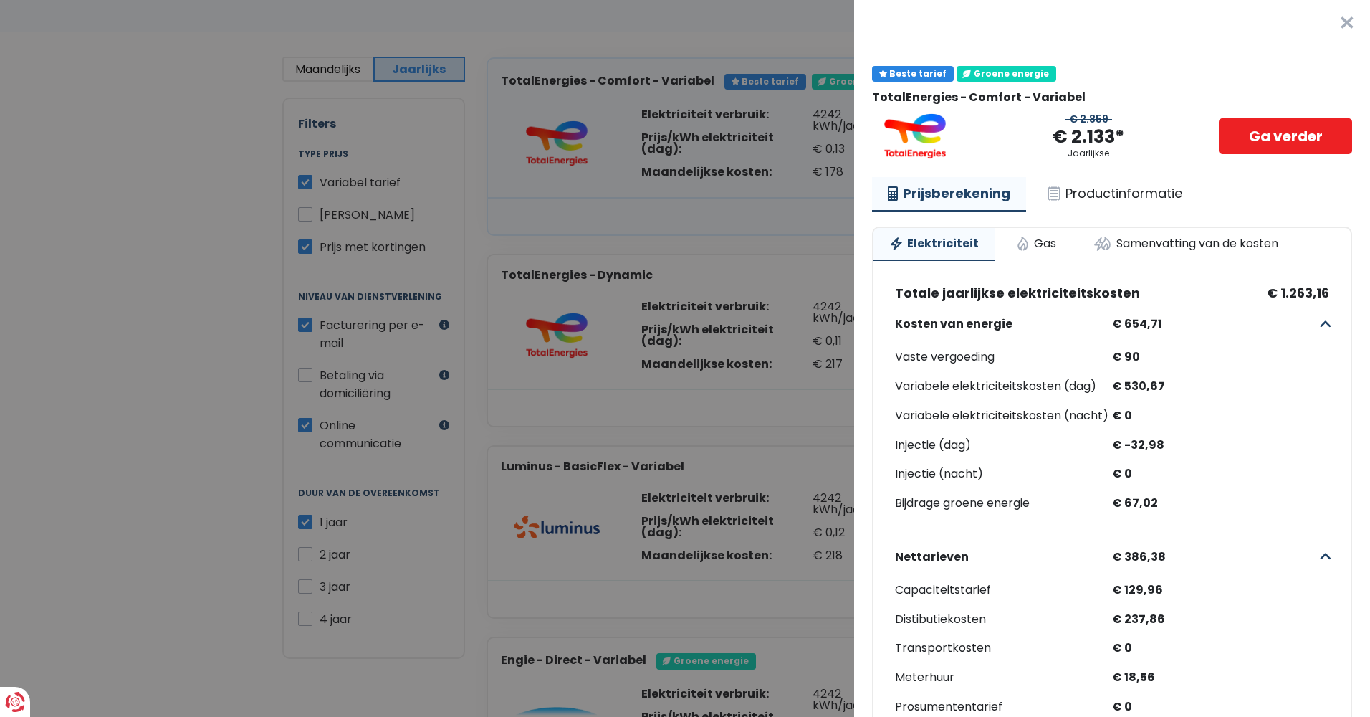
click at [1326, 16] on button "×" at bounding box center [1347, 23] width 46 height 46
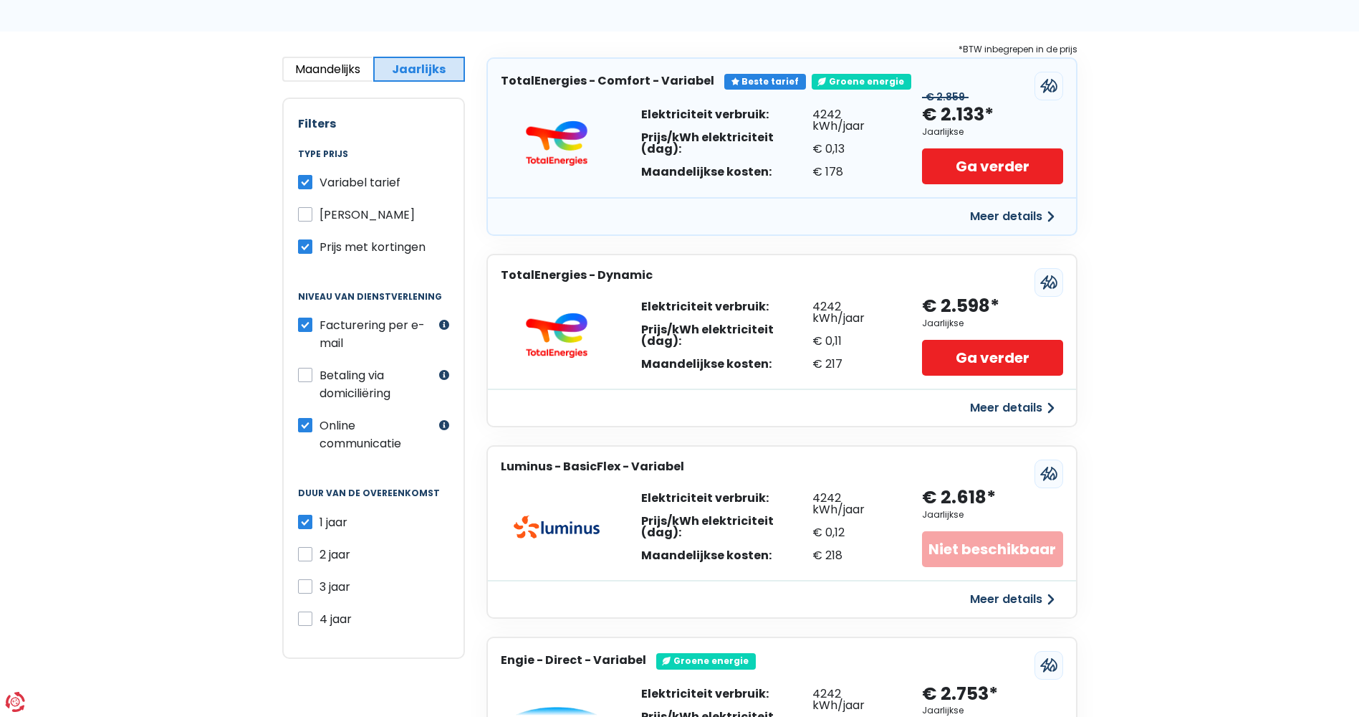
click at [987, 216] on button "Meer details" at bounding box center [1013, 217] width 102 height 26
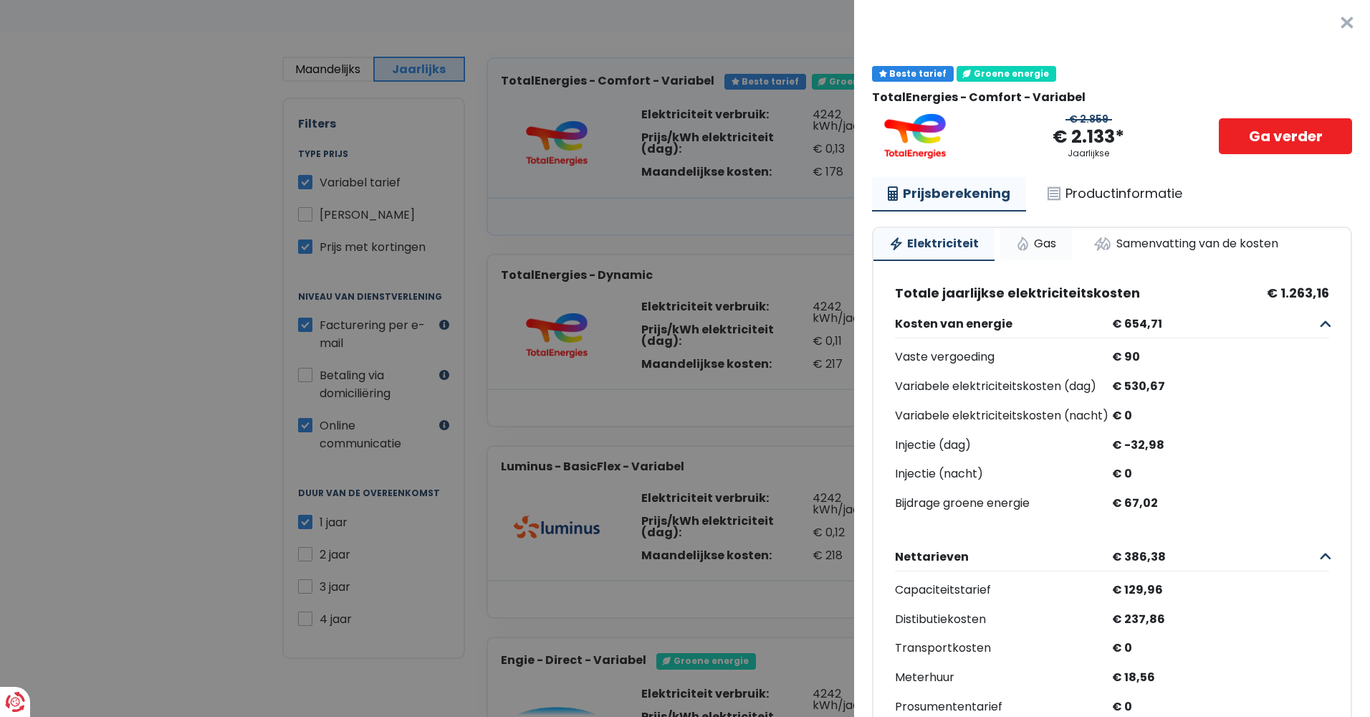
click at [1038, 243] on link "Gas" at bounding box center [1036, 244] width 72 height 32
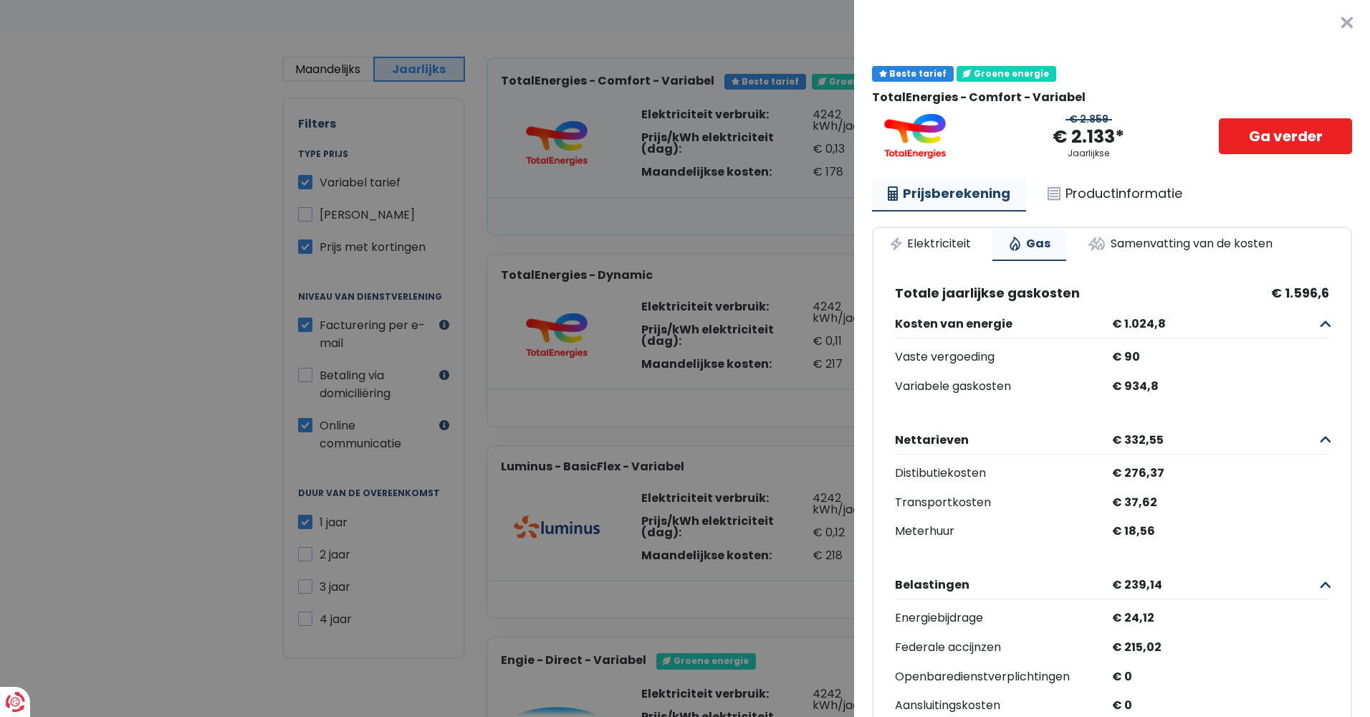
click at [1327, 24] on button "×" at bounding box center [1347, 23] width 46 height 46
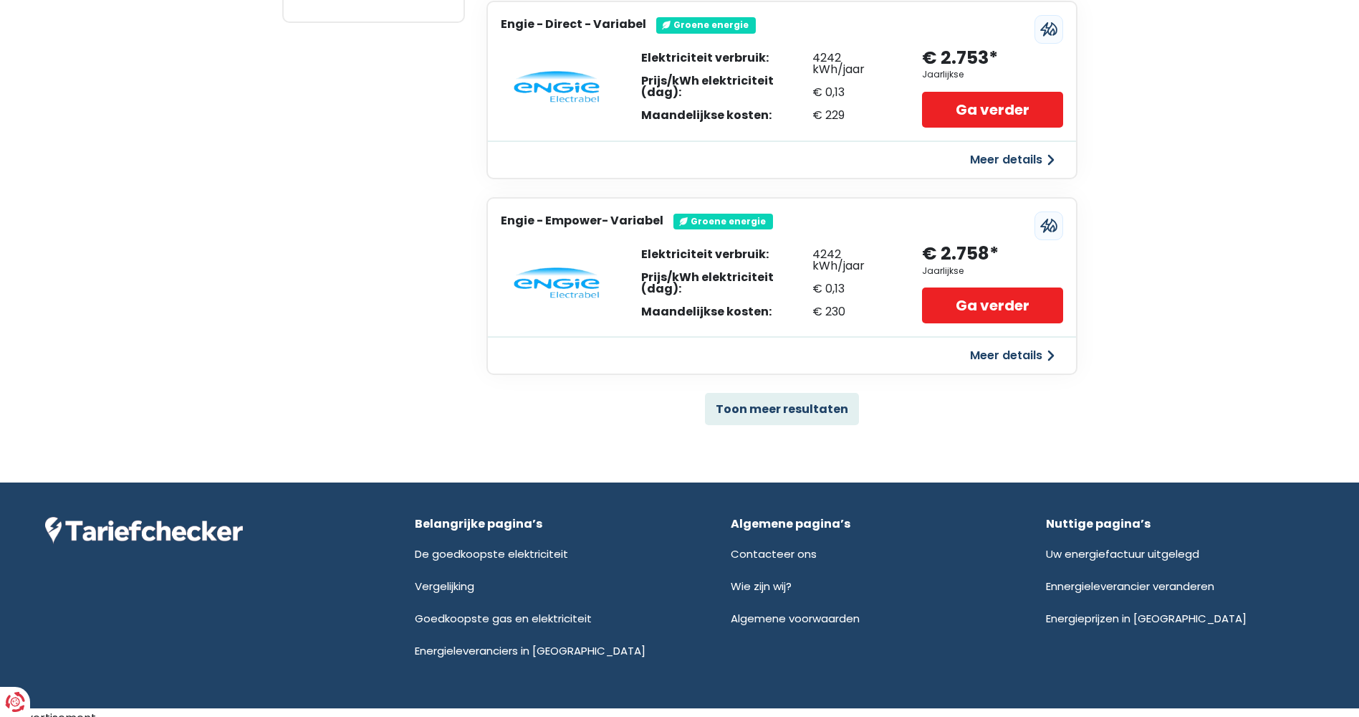
scroll to position [892, 0]
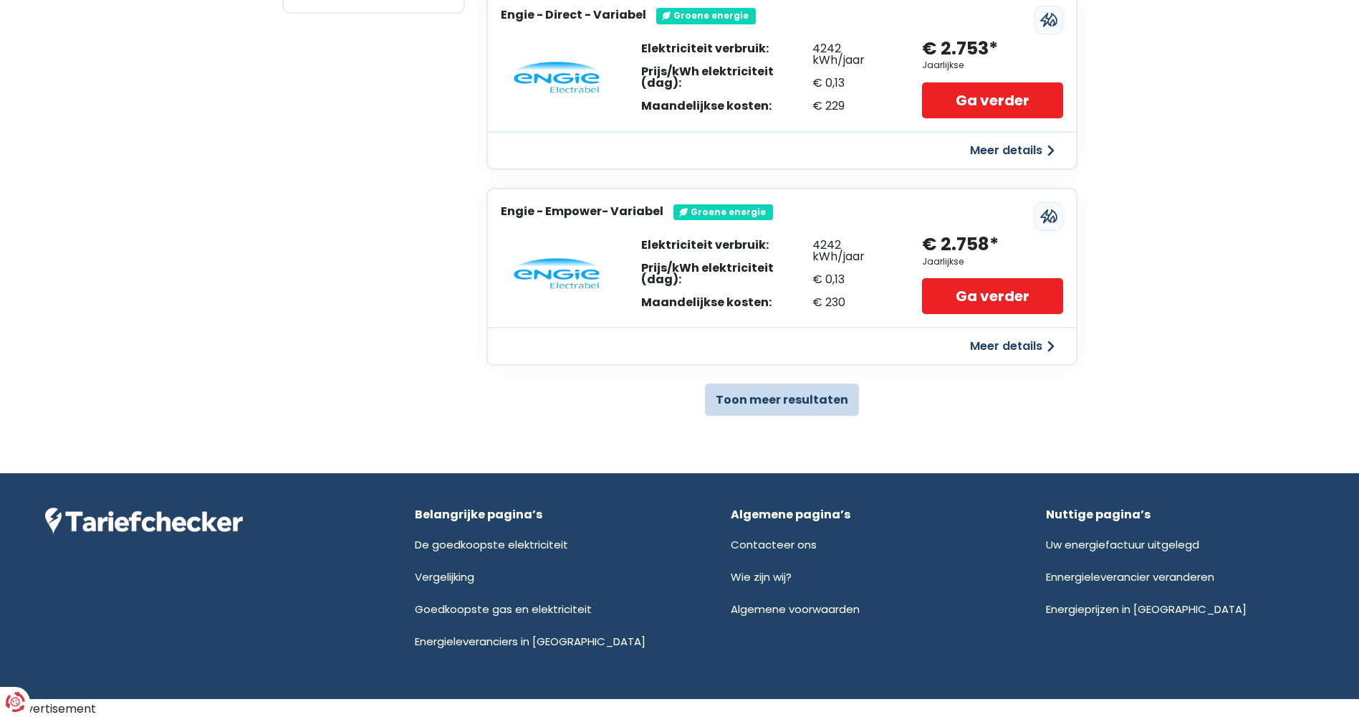
click at [820, 397] on button "Toon meer resultaten" at bounding box center [782, 399] width 154 height 32
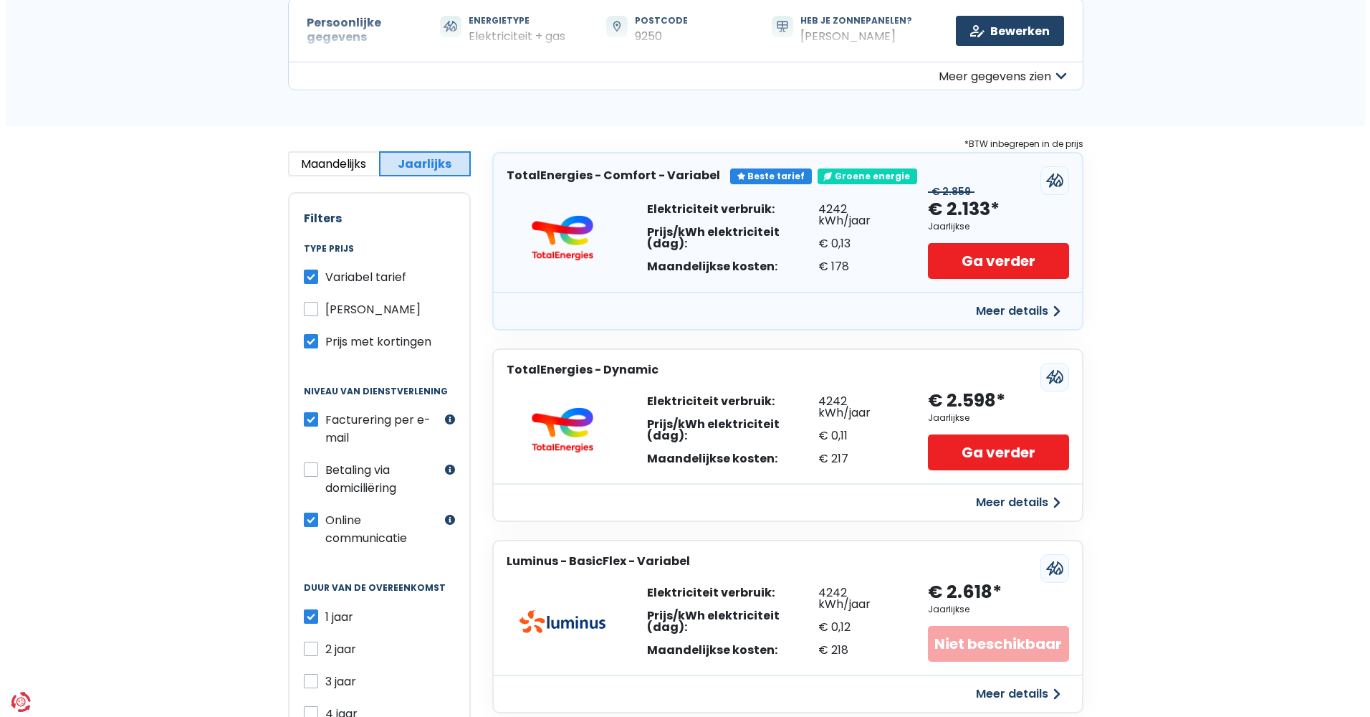
scroll to position [149, 0]
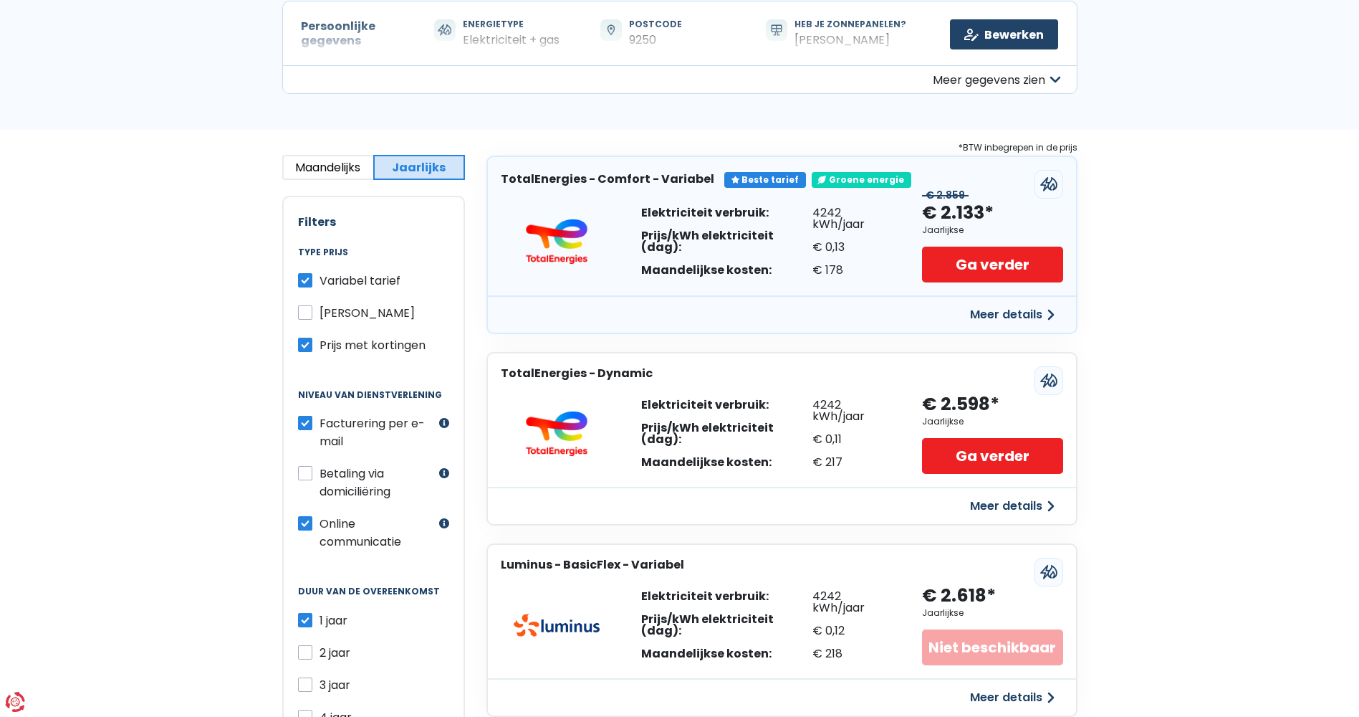
click at [1041, 181] on icon at bounding box center [1049, 184] width 17 height 14
click at [1049, 182] on icon at bounding box center [1045, 184] width 9 height 13
click at [1005, 318] on button "Meer details" at bounding box center [1013, 315] width 102 height 26
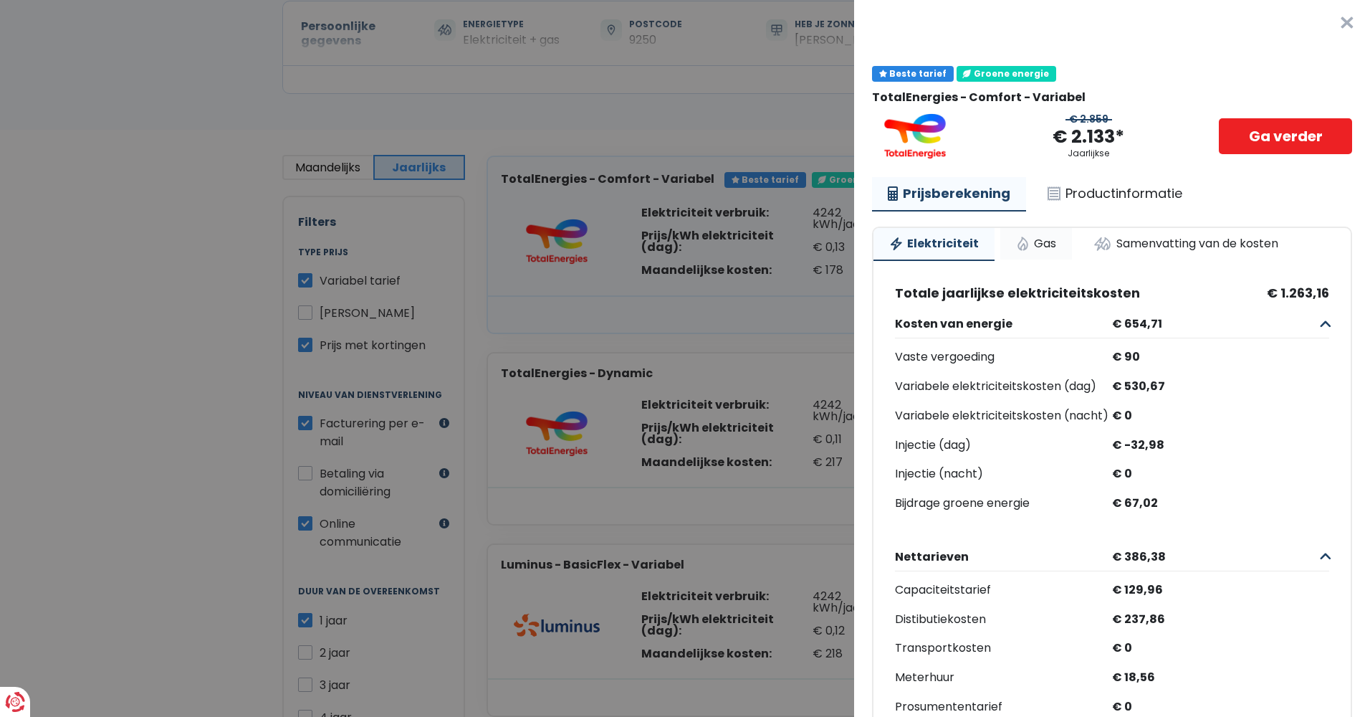
click at [1034, 247] on link "Gas" at bounding box center [1036, 244] width 72 height 32
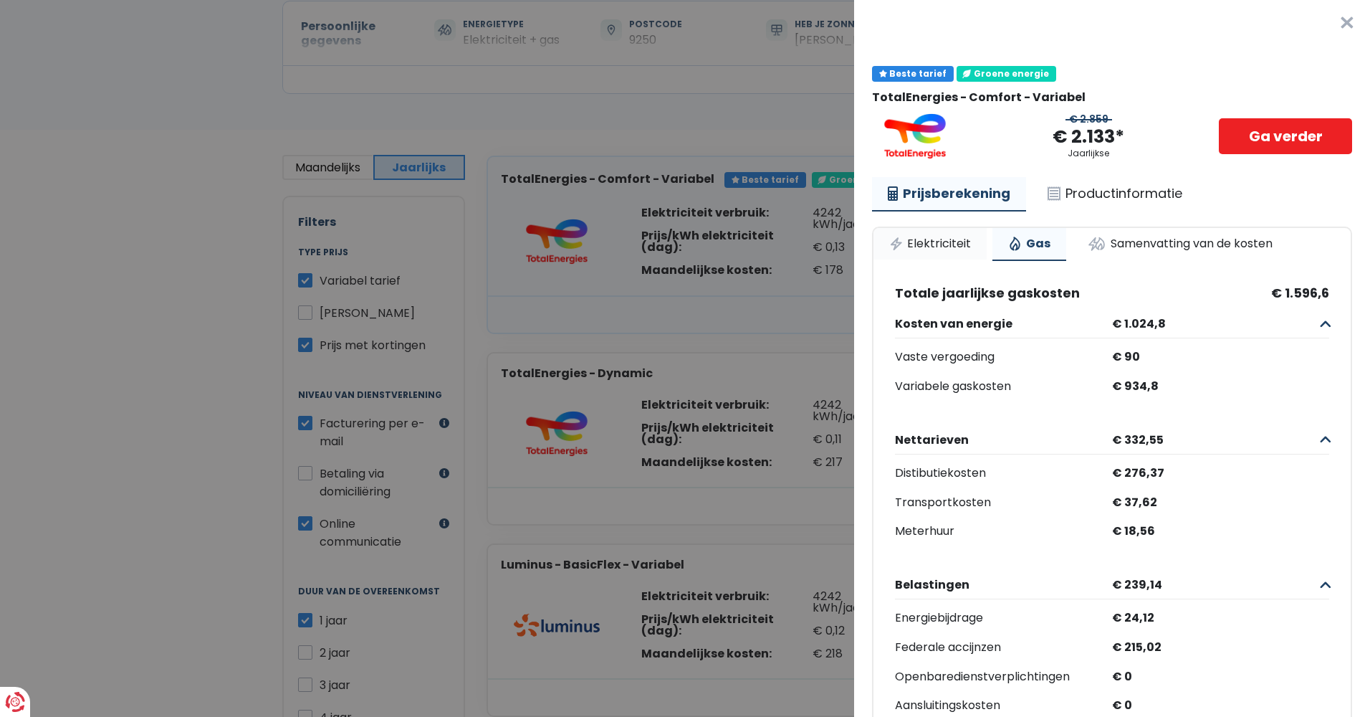
click at [957, 239] on link "Elektriciteit" at bounding box center [930, 244] width 113 height 32
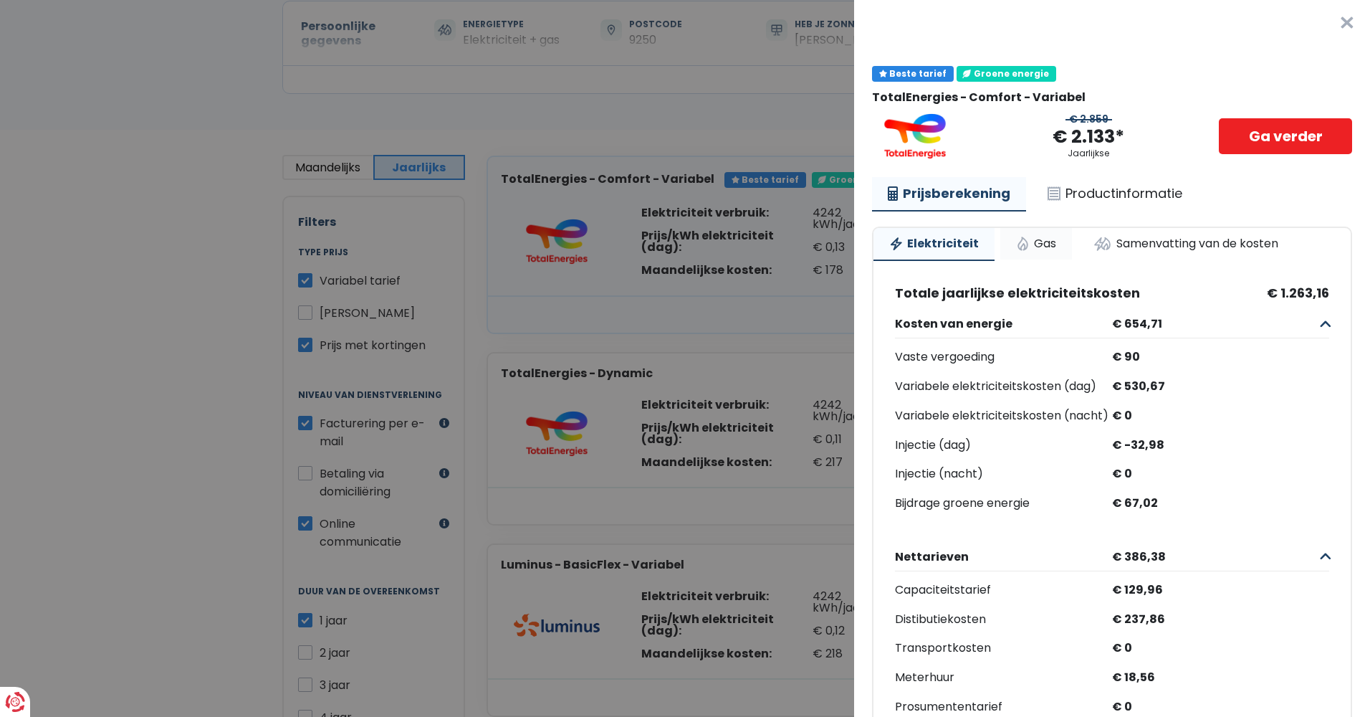
click at [1041, 240] on link "Gas" at bounding box center [1036, 244] width 72 height 32
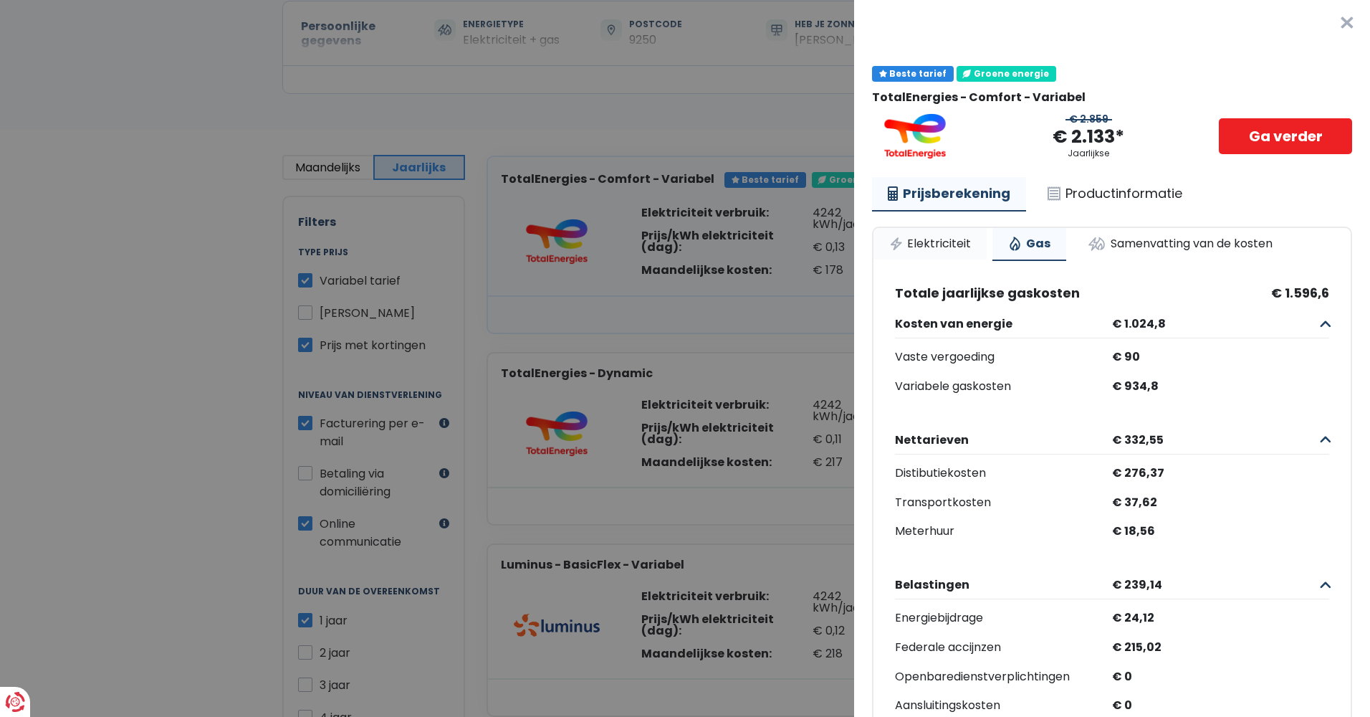
click at [950, 247] on link "Elektriciteit" at bounding box center [930, 244] width 113 height 32
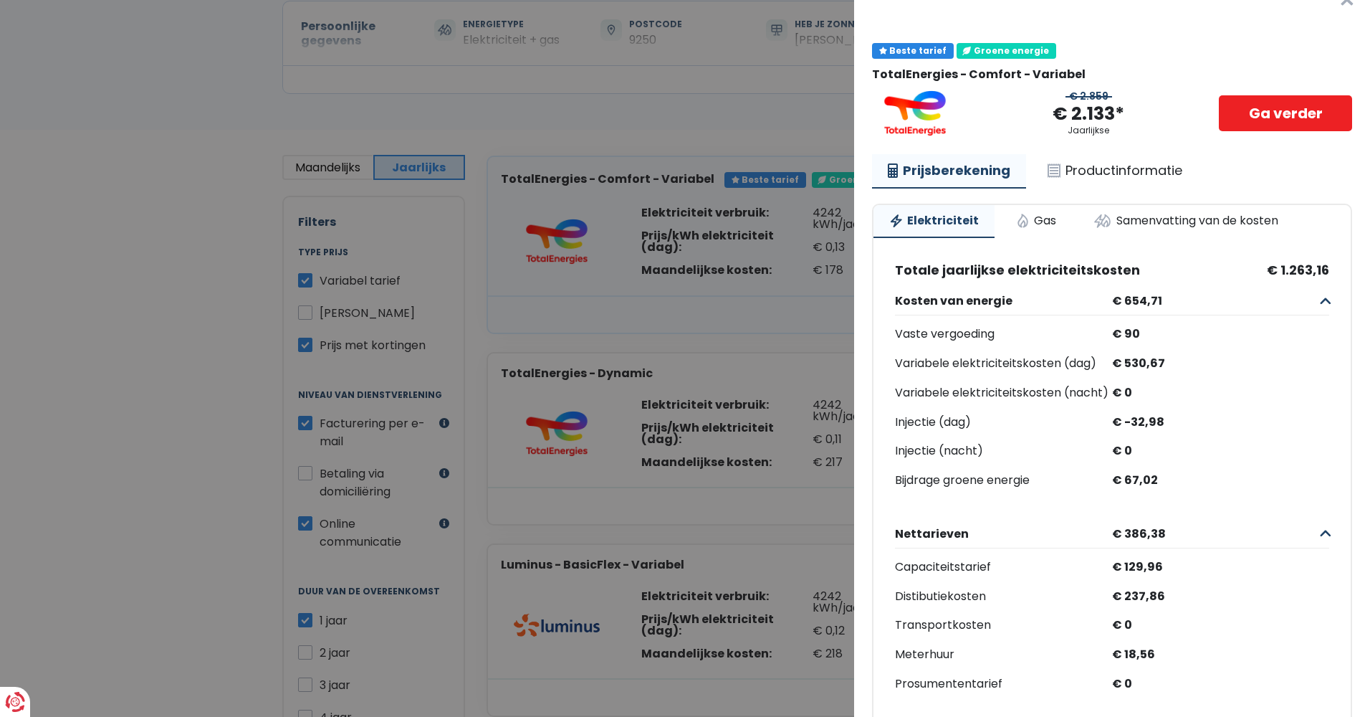
scroll to position [0, 0]
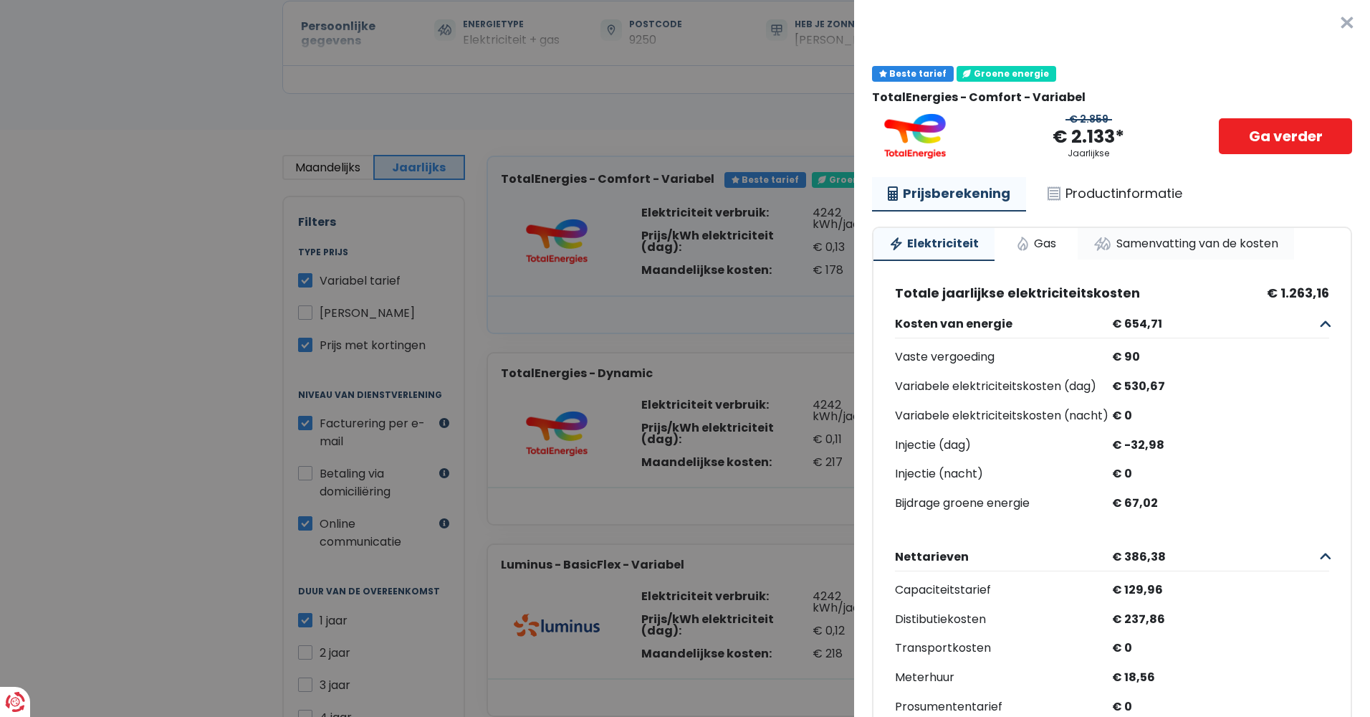
click at [1144, 239] on link "Samenvatting van de kosten" at bounding box center [1186, 244] width 216 height 32
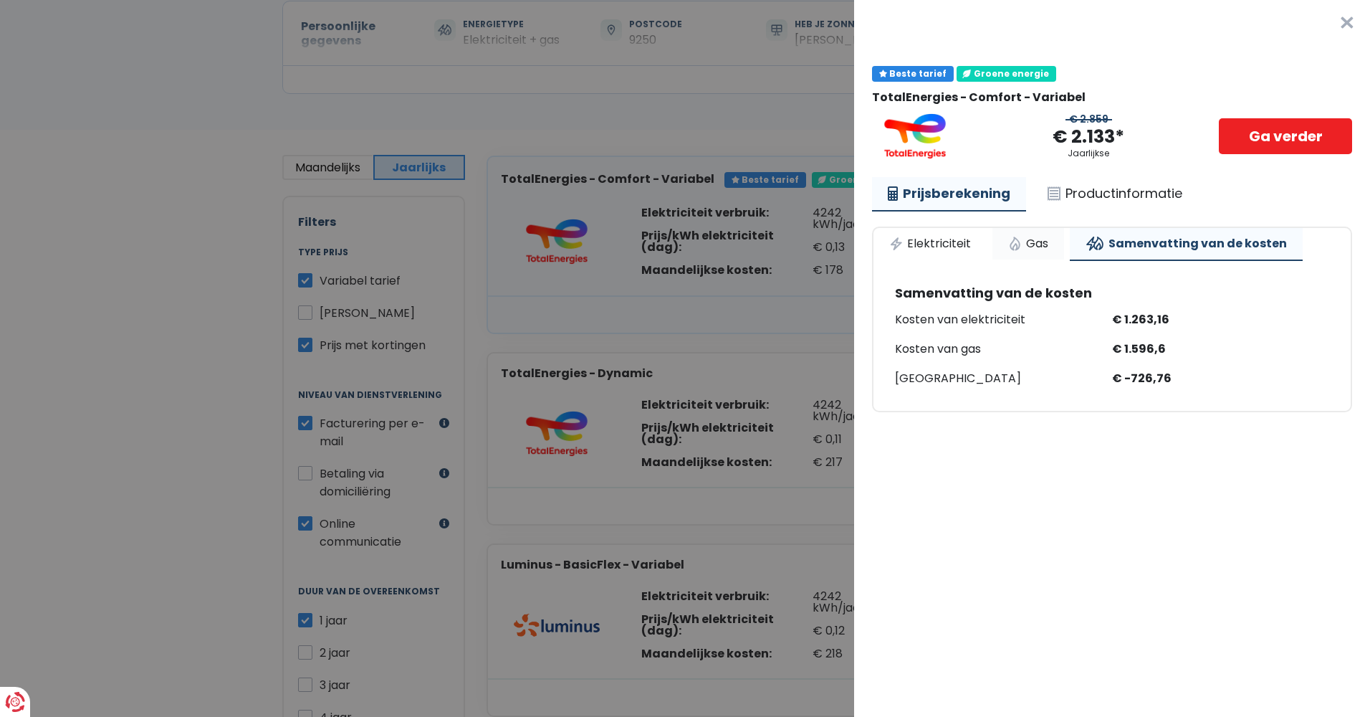
click at [1043, 248] on link "Gas" at bounding box center [1029, 244] width 72 height 32
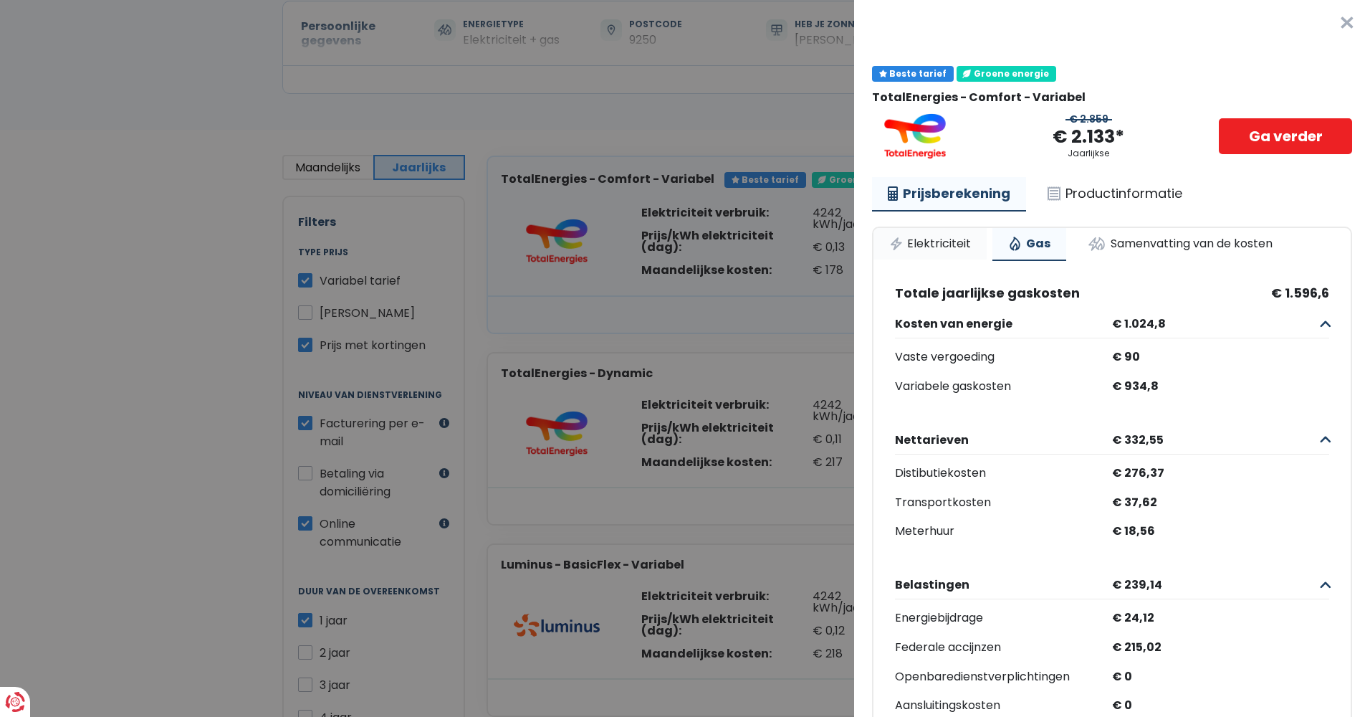
click at [958, 244] on link "Elektriciteit" at bounding box center [930, 244] width 113 height 32
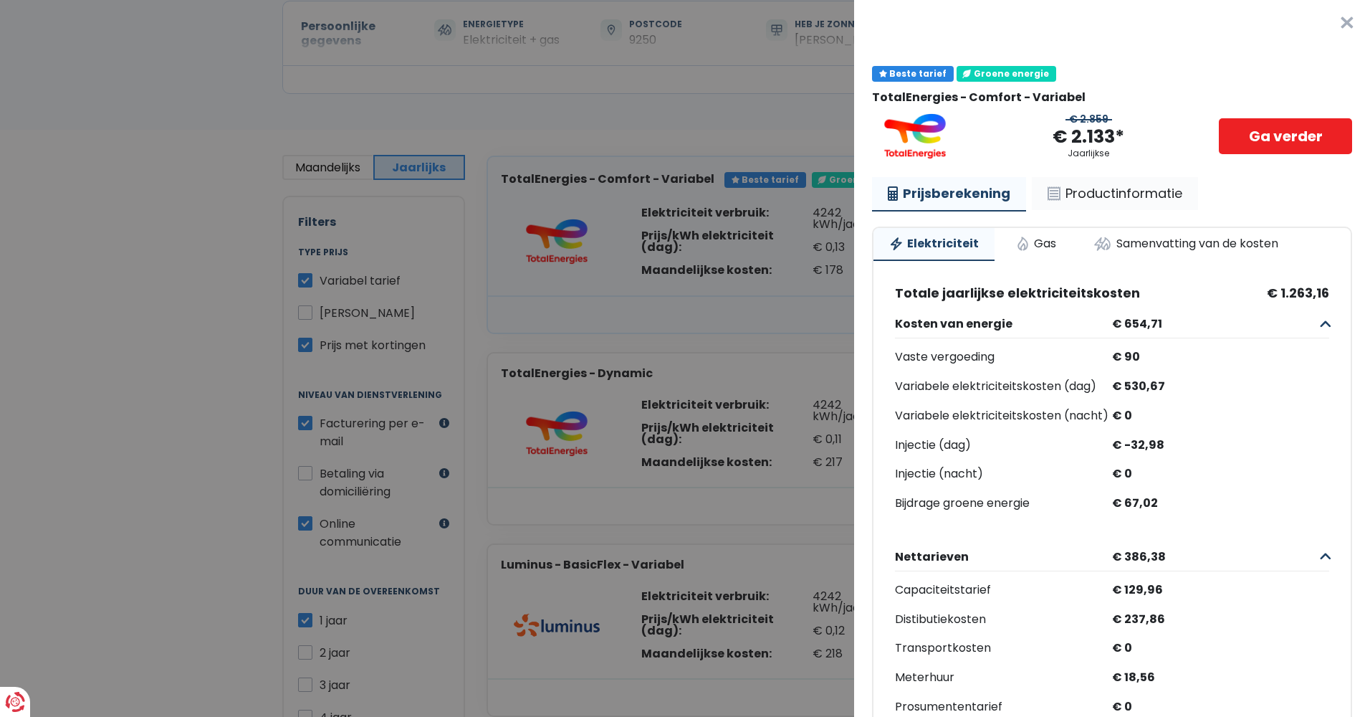
click at [1107, 189] on link "Productinformatie" at bounding box center [1115, 193] width 166 height 33
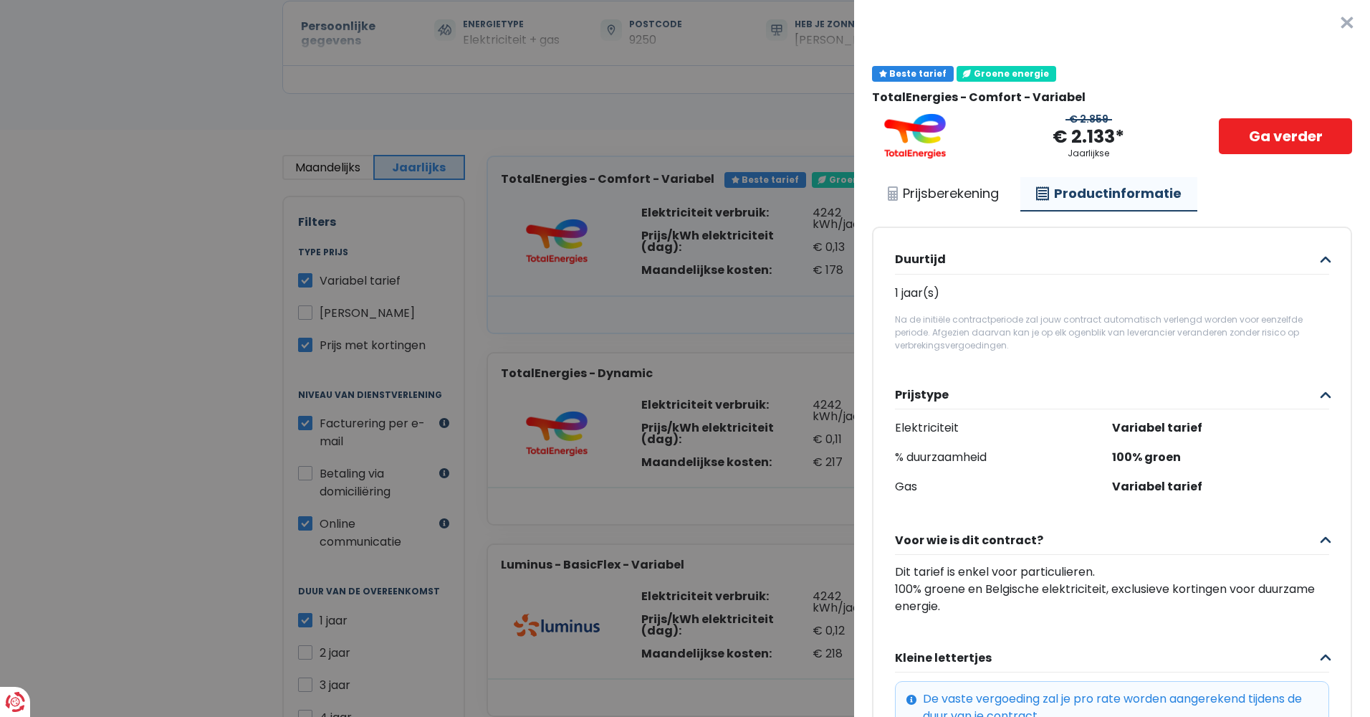
click at [1325, 24] on button "×" at bounding box center [1347, 23] width 46 height 46
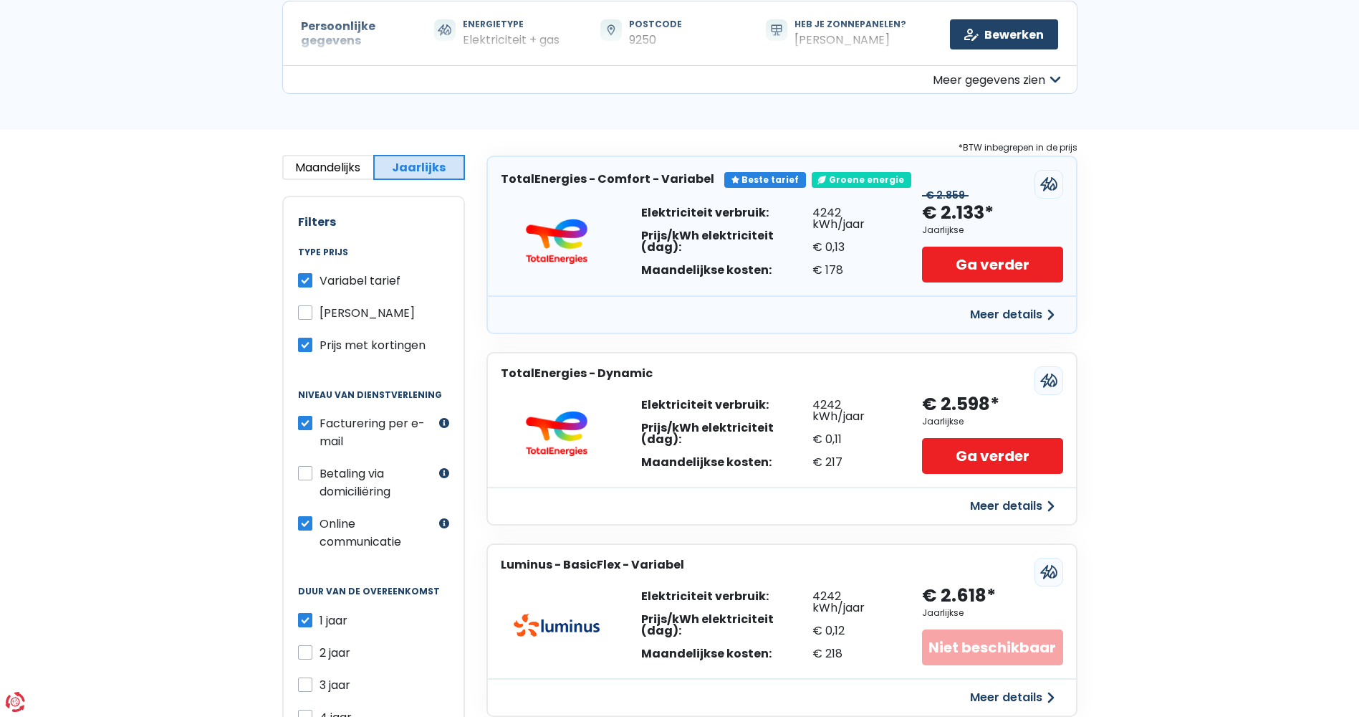
click at [994, 316] on button "Meer details" at bounding box center [1013, 315] width 102 height 26
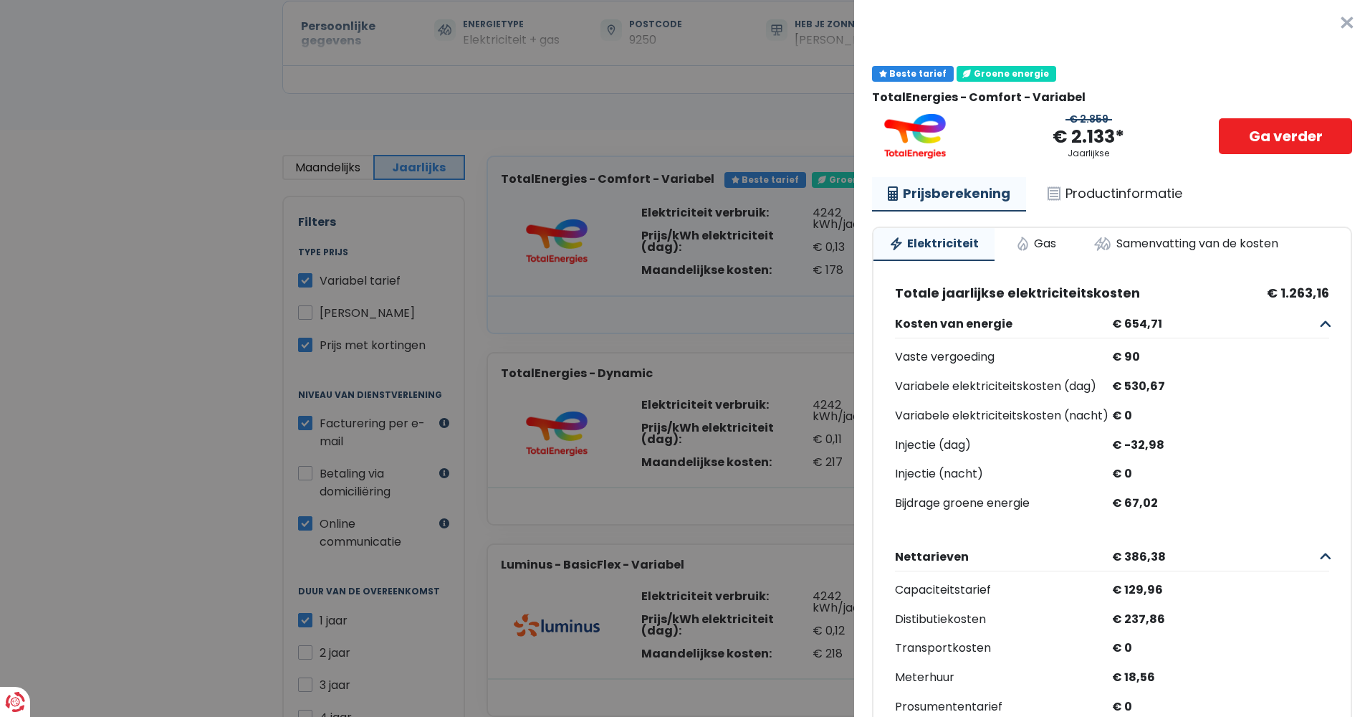
click at [1332, 23] on button "×" at bounding box center [1347, 23] width 46 height 46
